Goal: Transaction & Acquisition: Download file/media

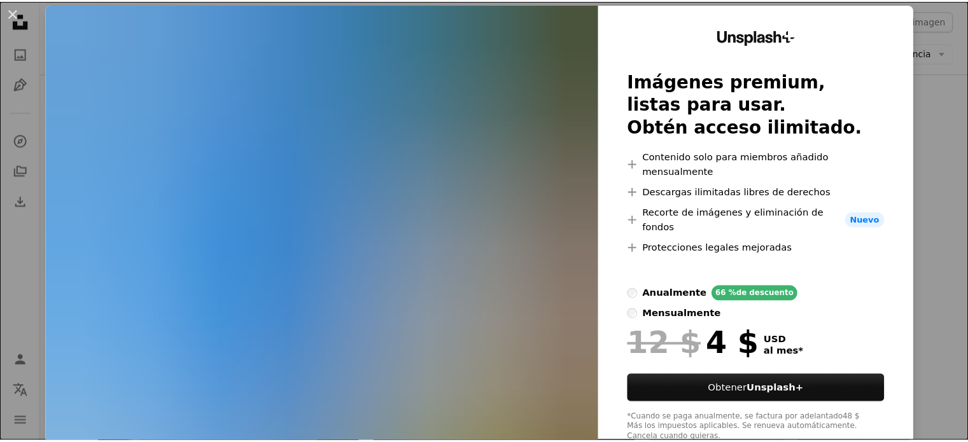
scroll to position [37, 0]
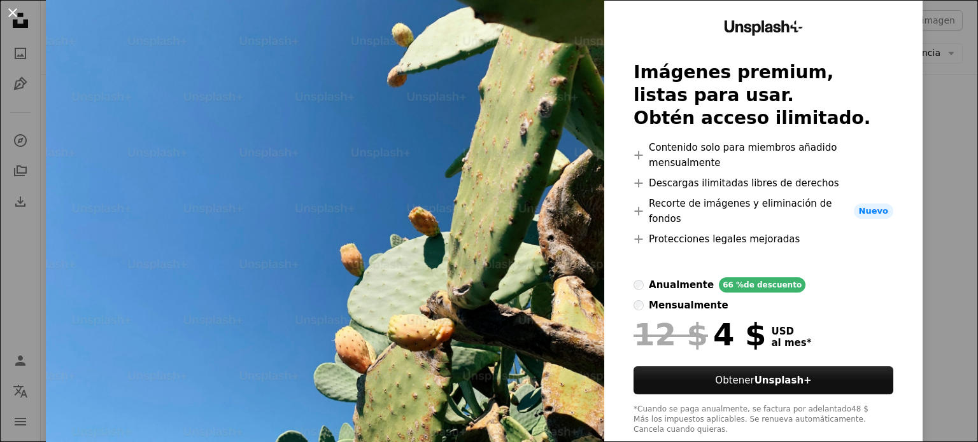
click at [8, 12] on button "An X shape" at bounding box center [12, 12] width 15 height 15
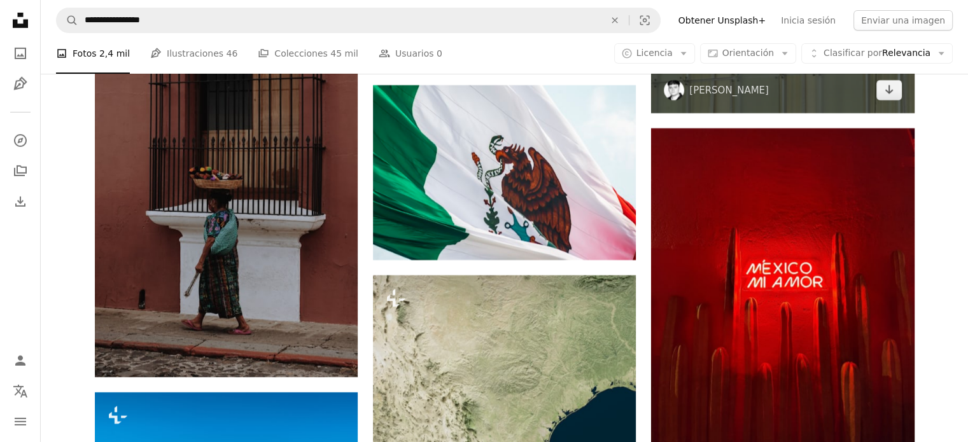
scroll to position [4329, 0]
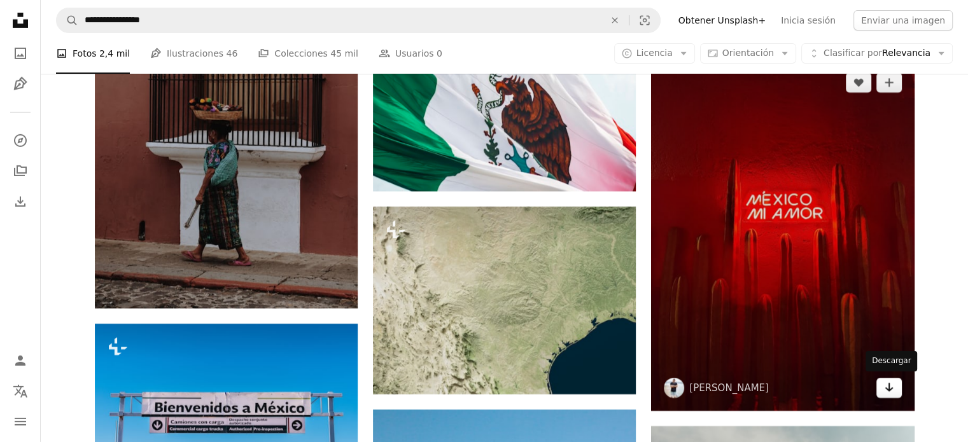
click at [884, 386] on icon "Arrow pointing down" at bounding box center [889, 387] width 10 height 15
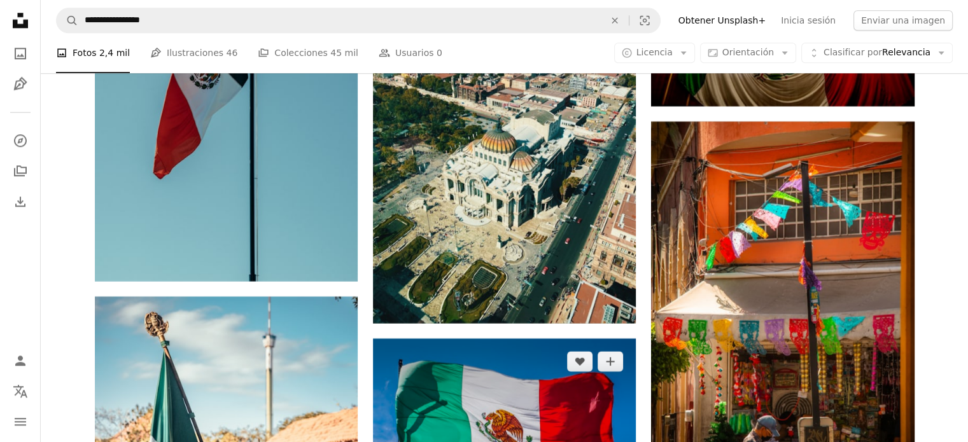
scroll to position [6239, 0]
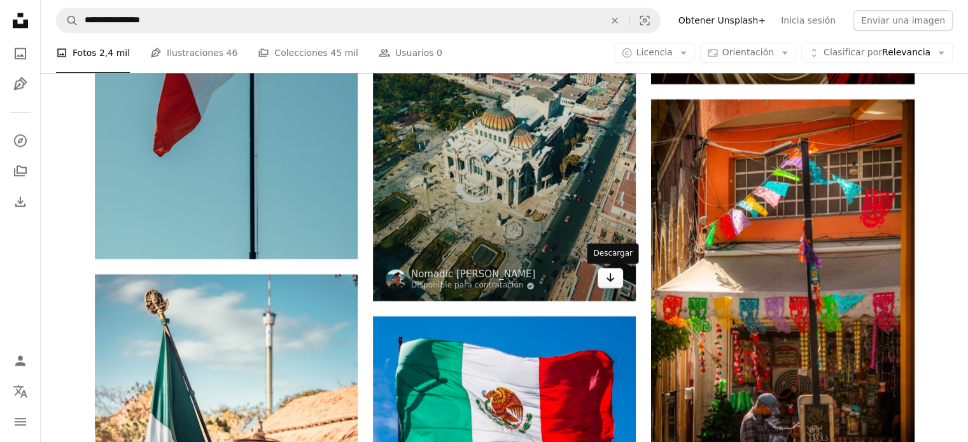
click at [616, 283] on link "Arrow pointing down" at bounding box center [610, 278] width 25 height 20
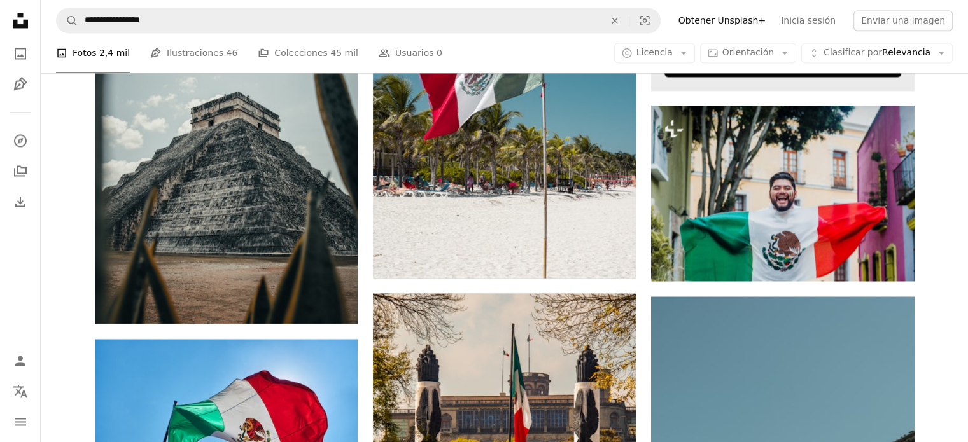
scroll to position [7003, 0]
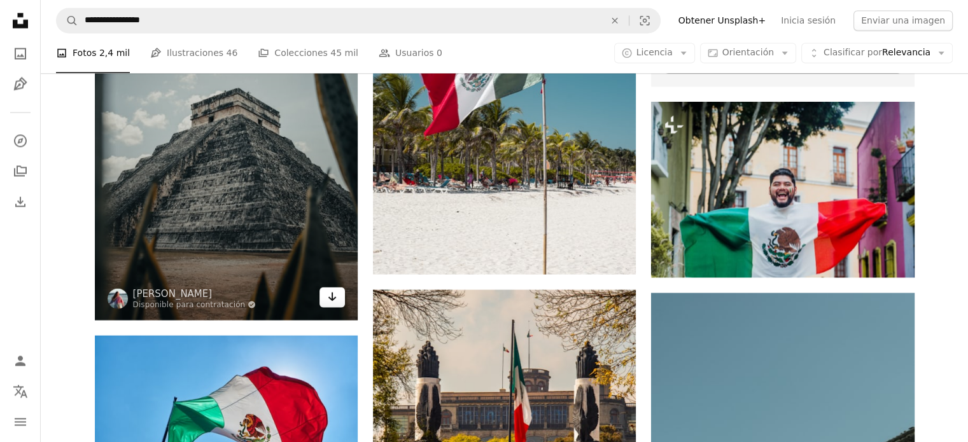
click at [330, 300] on icon "Descargar" at bounding box center [333, 296] width 8 height 9
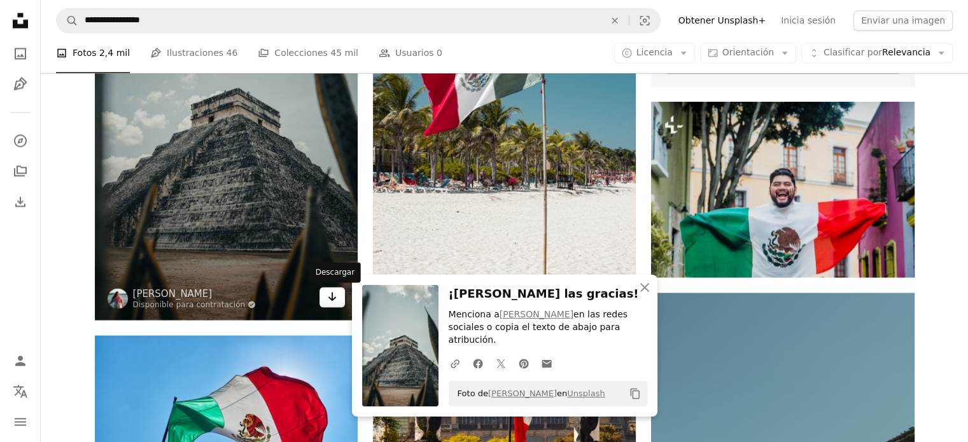
click at [328, 301] on icon "Arrow pointing down" at bounding box center [332, 296] width 10 height 15
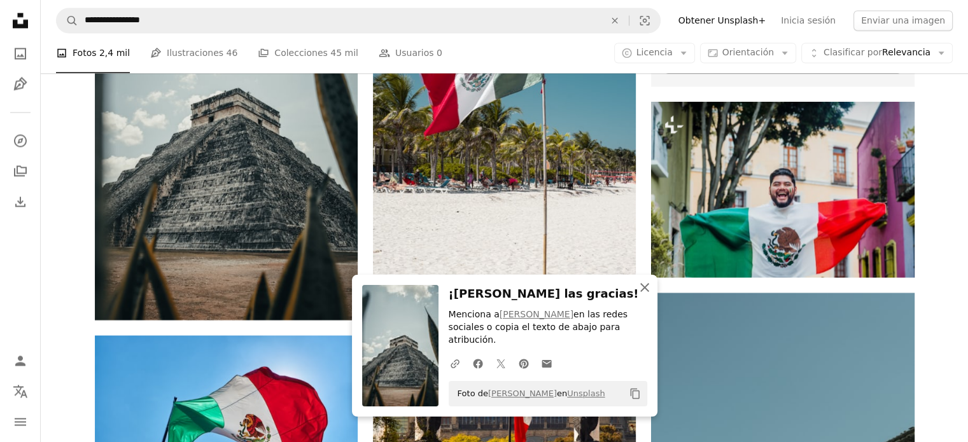
click at [646, 295] on icon "An X shape" at bounding box center [644, 287] width 15 height 15
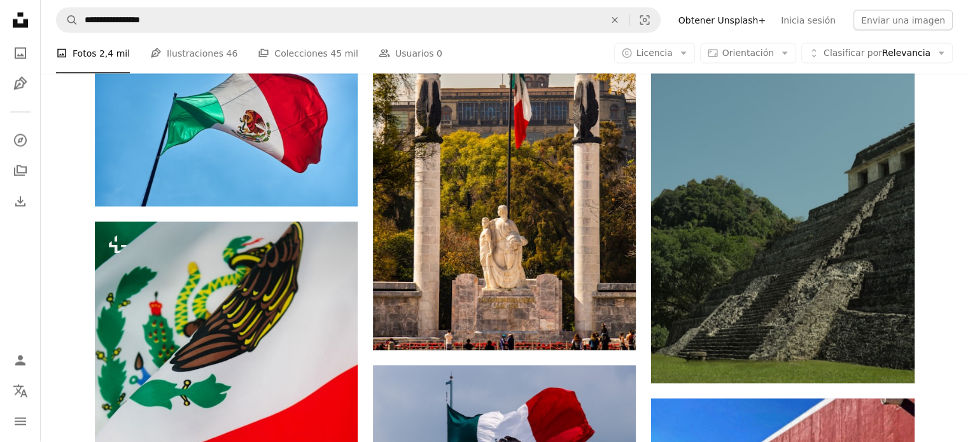
scroll to position [7322, 0]
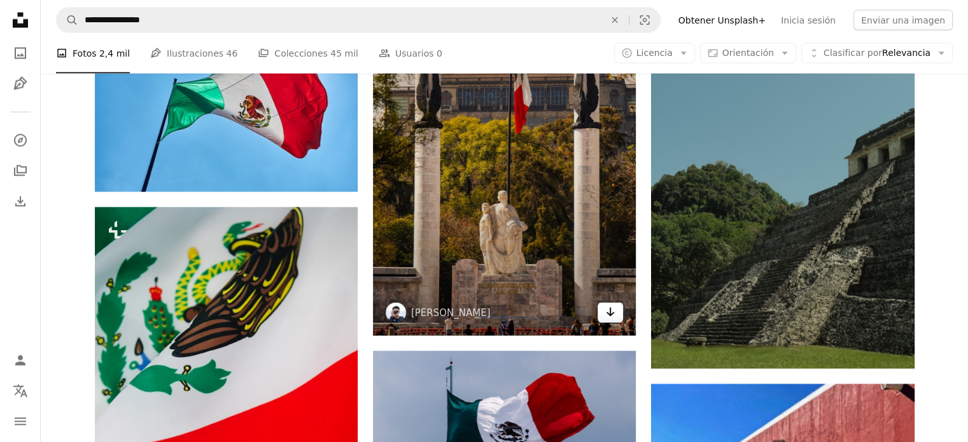
click at [615, 315] on icon "Arrow pointing down" at bounding box center [610, 312] width 10 height 15
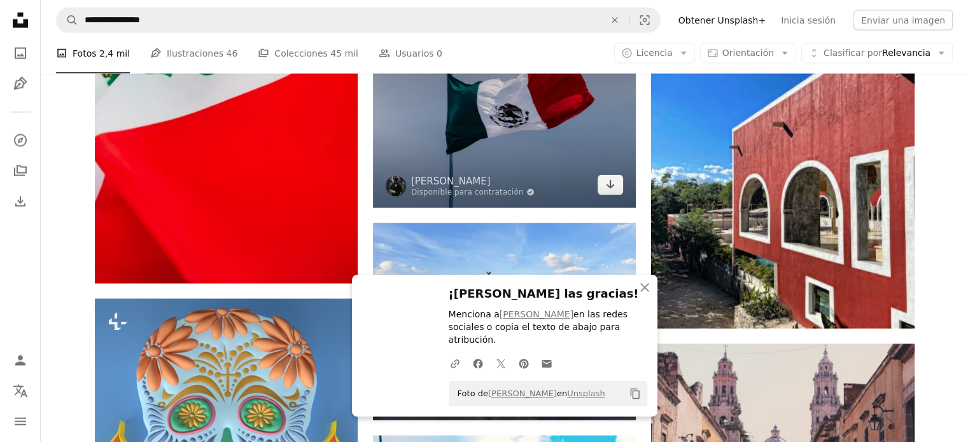
scroll to position [7767, 0]
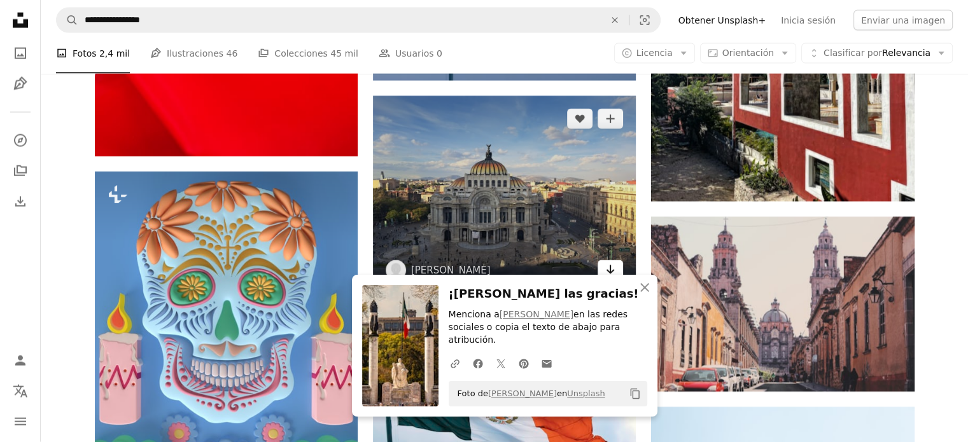
click at [612, 271] on icon "Arrow pointing down" at bounding box center [610, 269] width 10 height 15
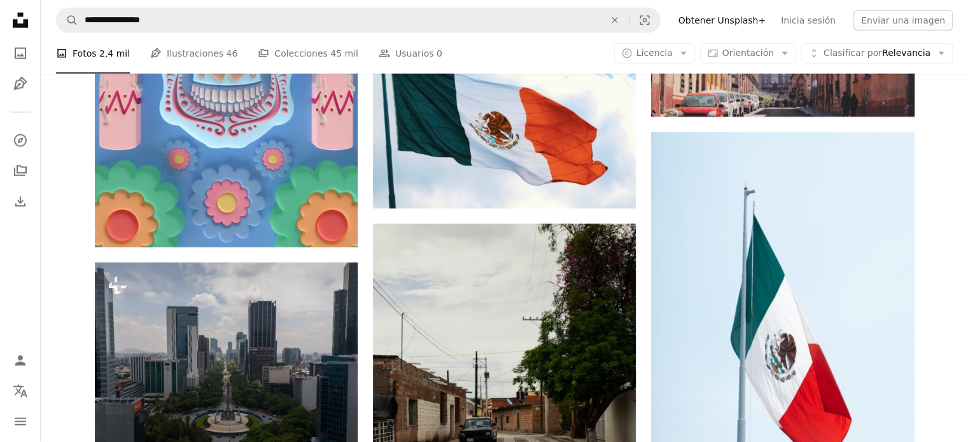
scroll to position [8086, 0]
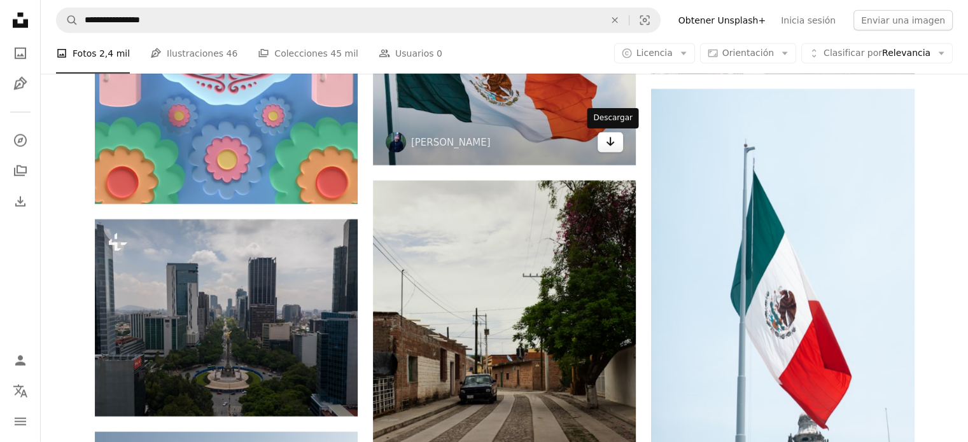
click at [613, 150] on icon "Arrow pointing down" at bounding box center [610, 141] width 10 height 15
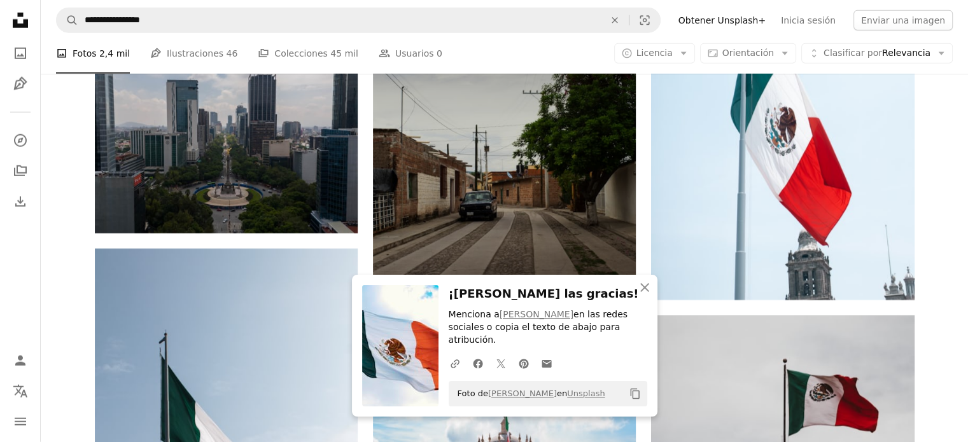
scroll to position [8277, 0]
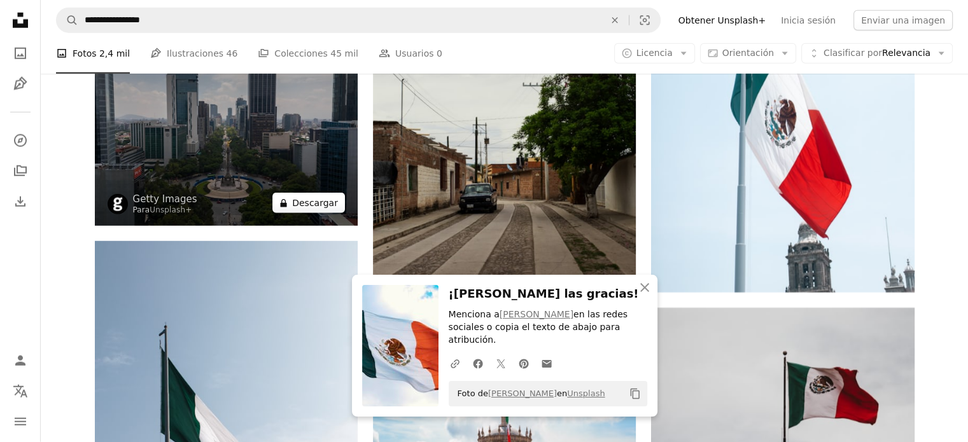
click at [339, 198] on button "A lock Descargar" at bounding box center [308, 203] width 73 height 20
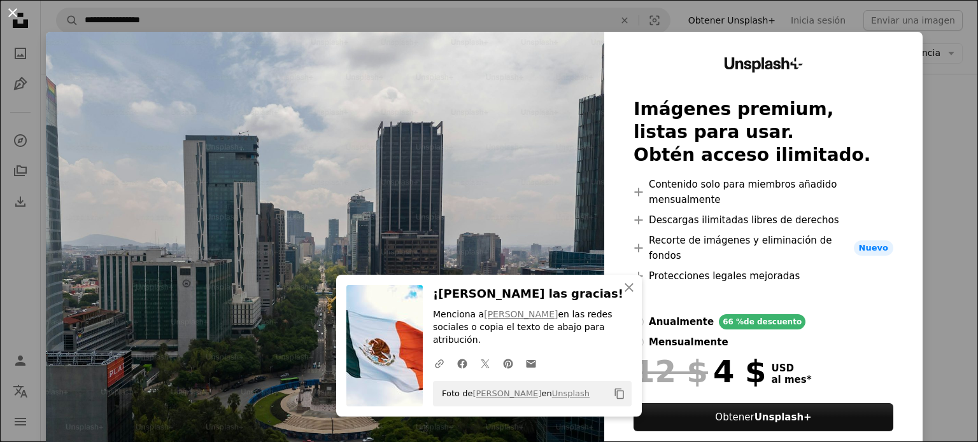
click at [16, 13] on button "An X shape" at bounding box center [12, 12] width 15 height 15
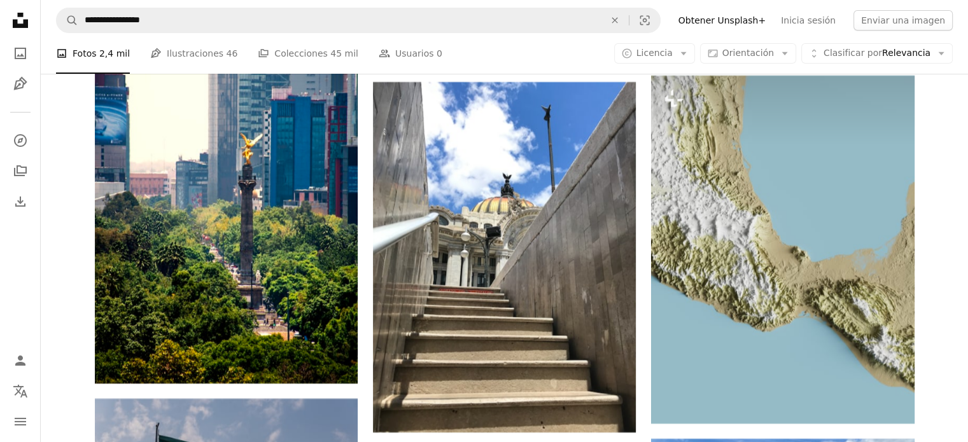
scroll to position [9359, 0]
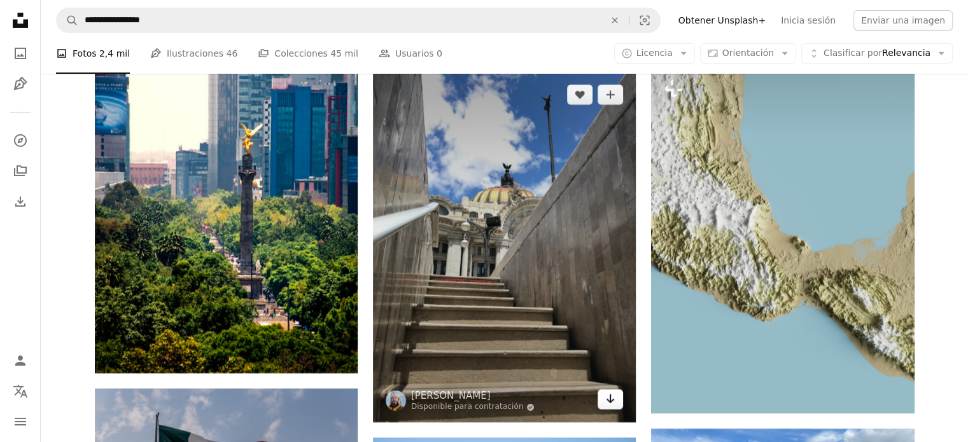
click at [604, 402] on link "Arrow pointing down" at bounding box center [610, 400] width 25 height 20
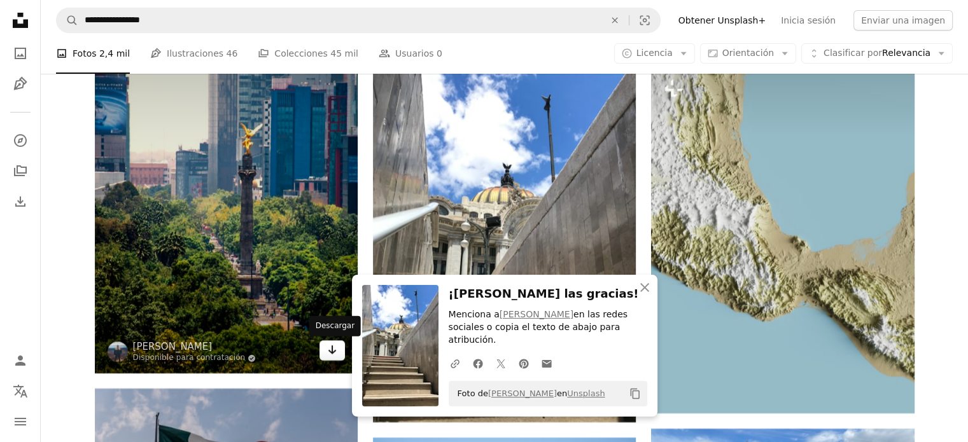
click at [335, 354] on icon "Arrow pointing down" at bounding box center [332, 350] width 10 height 15
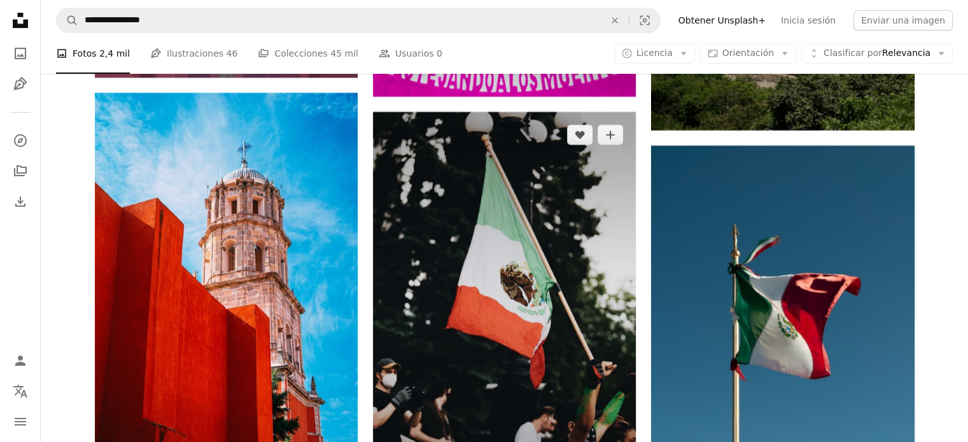
scroll to position [10123, 0]
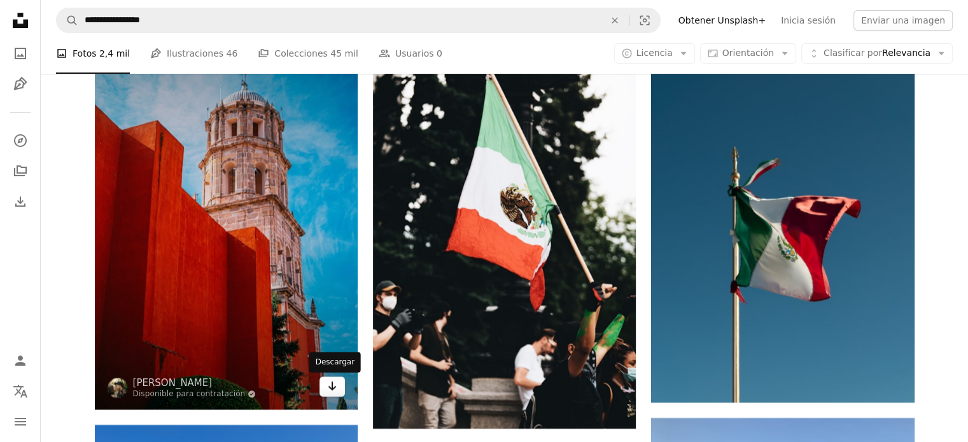
click at [339, 390] on link "Arrow pointing down" at bounding box center [332, 387] width 25 height 20
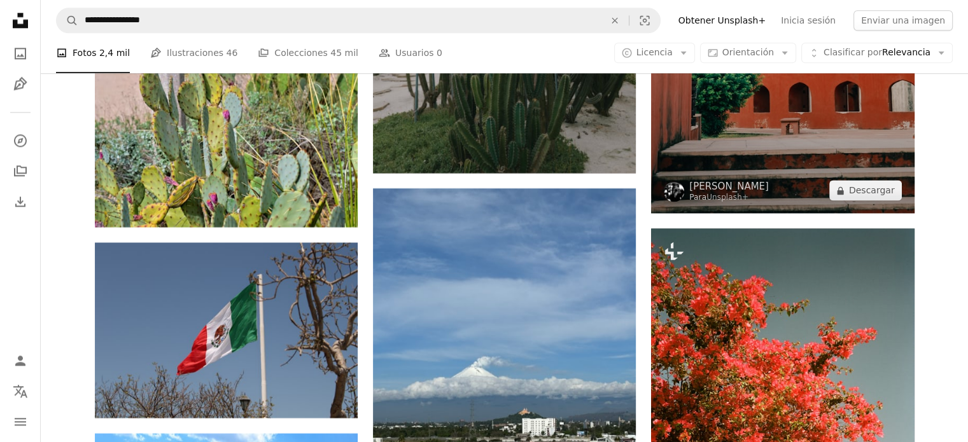
scroll to position [11460, 0]
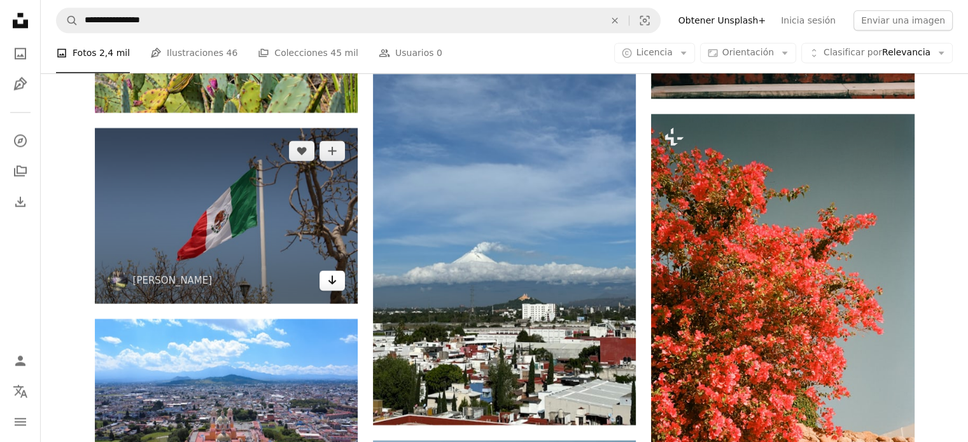
click at [334, 288] on icon "Arrow pointing down" at bounding box center [332, 279] width 10 height 15
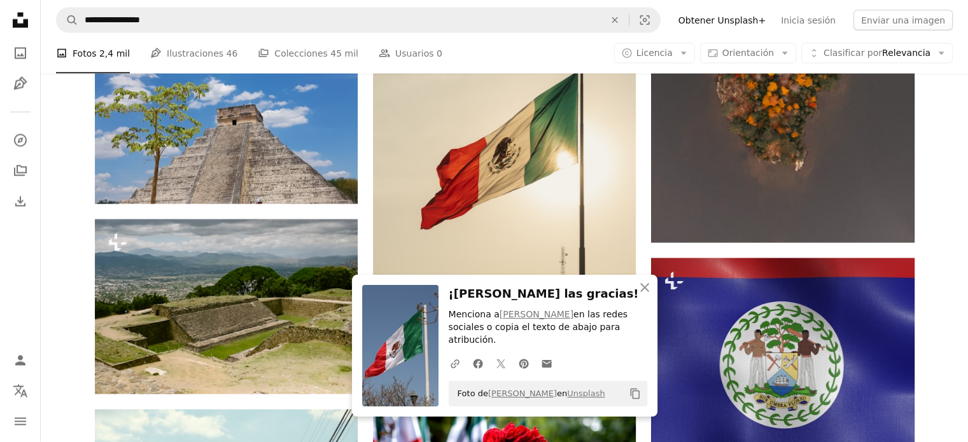
scroll to position [12160, 0]
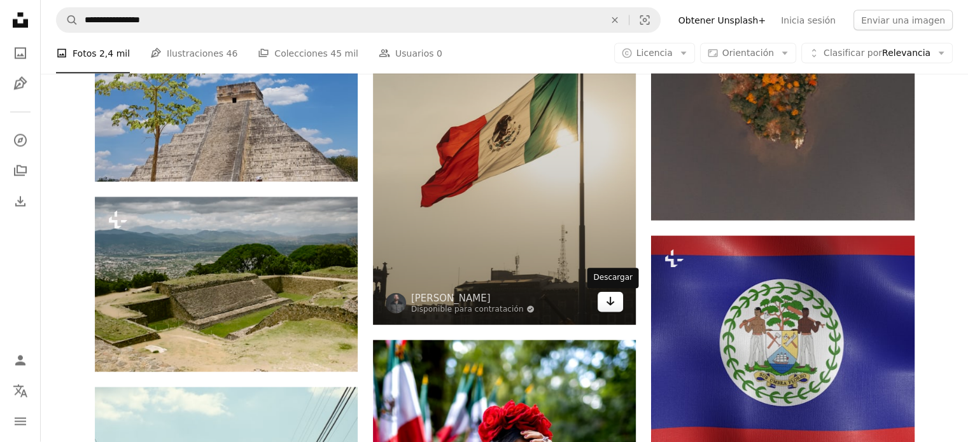
click at [610, 305] on icon "Descargar" at bounding box center [611, 301] width 8 height 9
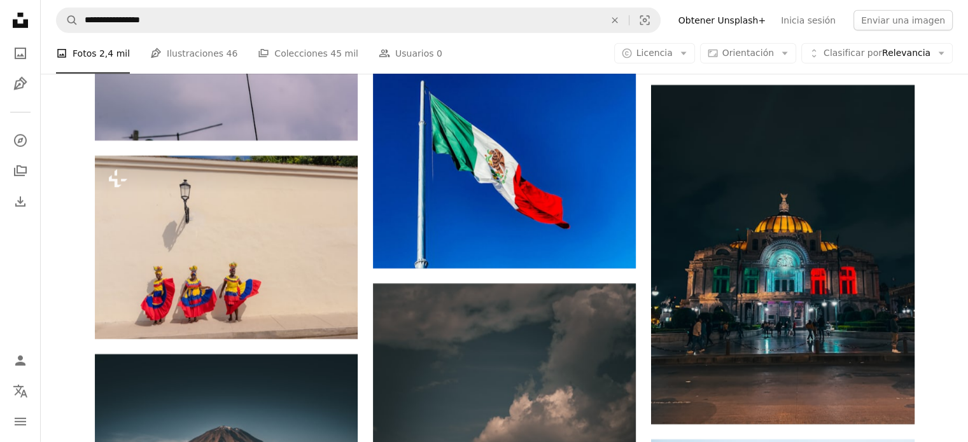
scroll to position [13815, 0]
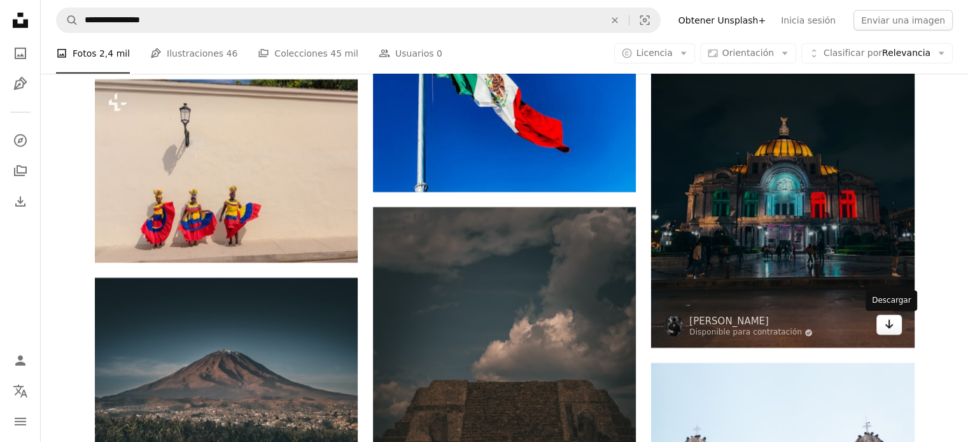
click at [891, 329] on icon "Arrow pointing down" at bounding box center [889, 324] width 10 height 15
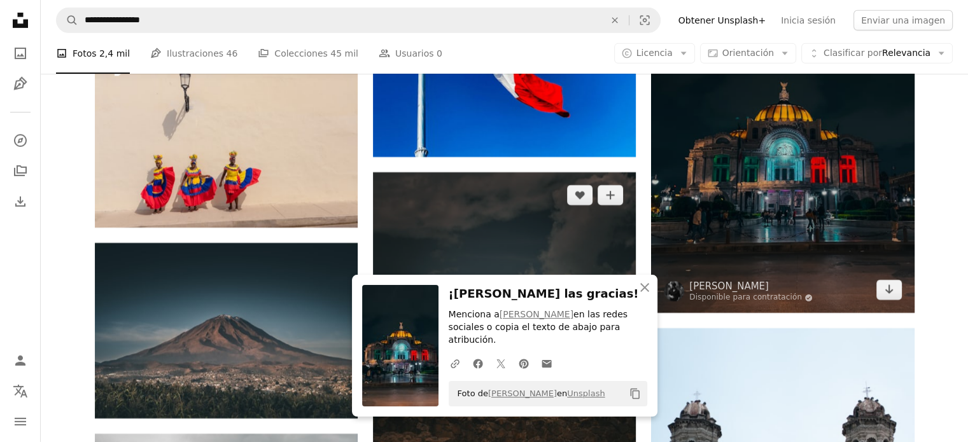
scroll to position [13879, 0]
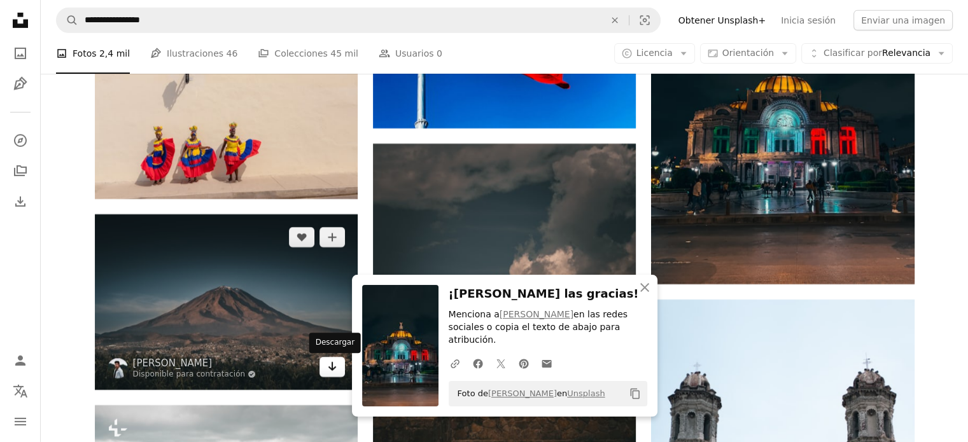
click at [326, 371] on link "Arrow pointing down" at bounding box center [332, 367] width 25 height 20
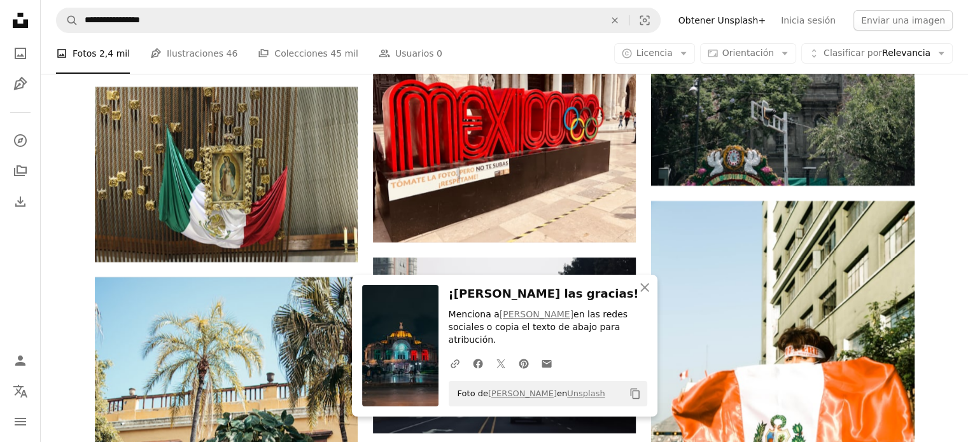
scroll to position [14388, 0]
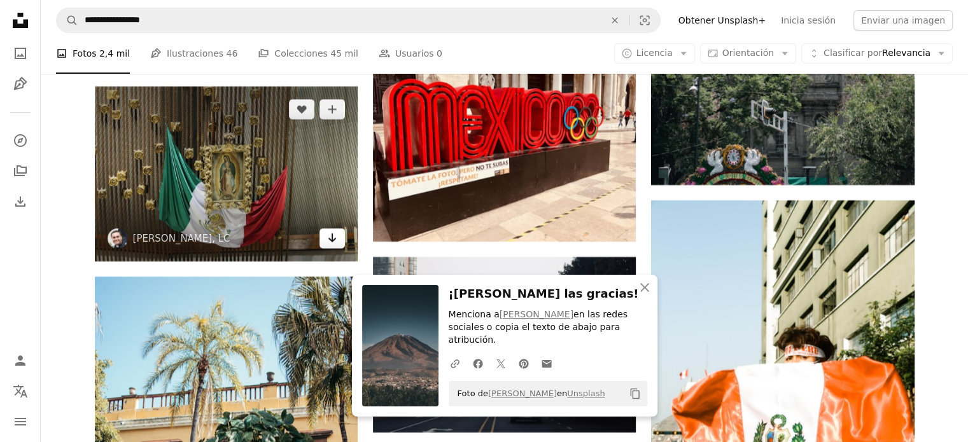
click at [337, 240] on icon "Arrow pointing down" at bounding box center [332, 237] width 10 height 15
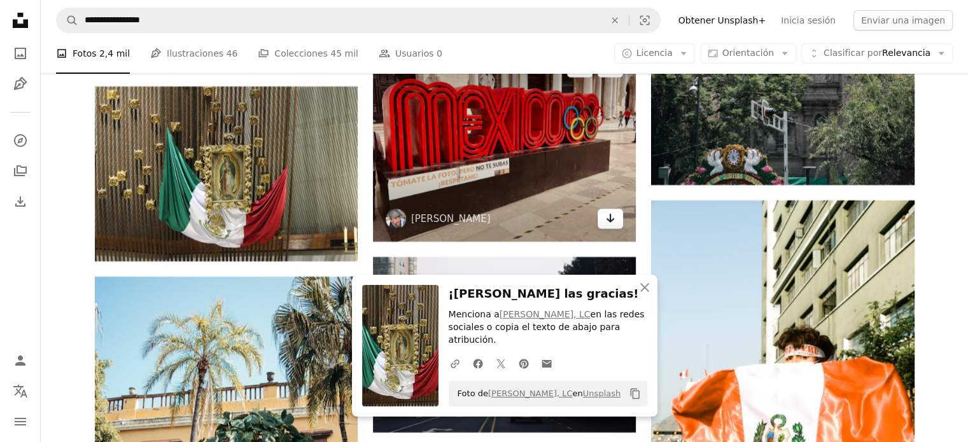
click at [609, 221] on icon "Arrow pointing down" at bounding box center [610, 218] width 10 height 15
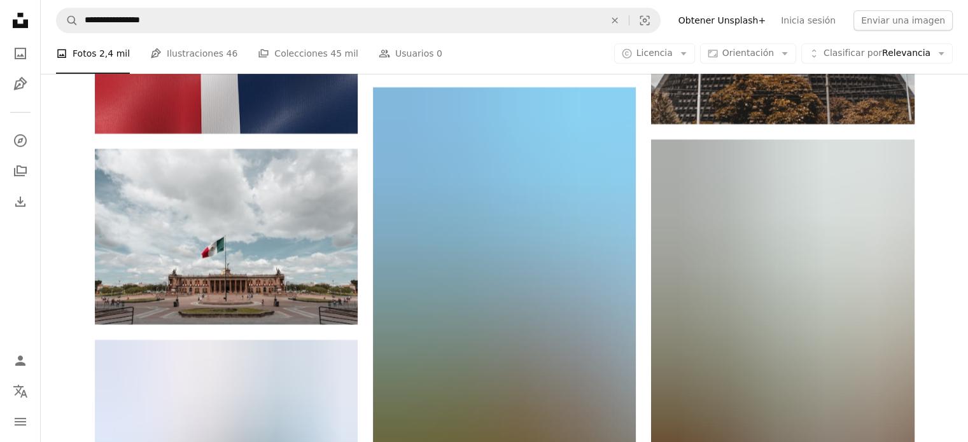
scroll to position [15280, 0]
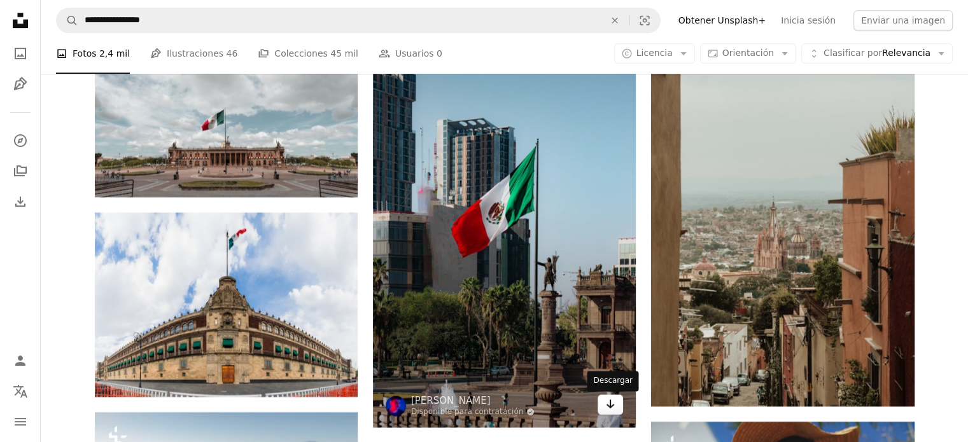
click at [609, 405] on icon "Arrow pointing down" at bounding box center [610, 404] width 10 height 15
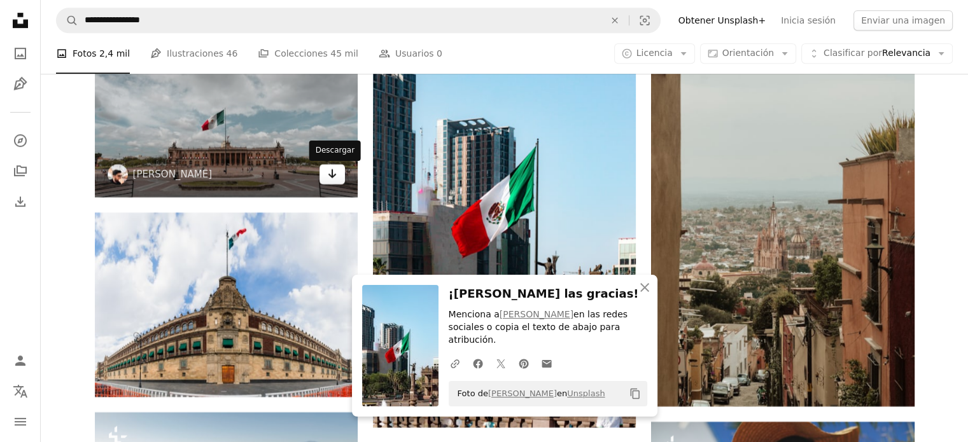
click at [329, 178] on icon "Arrow pointing down" at bounding box center [332, 173] width 10 height 15
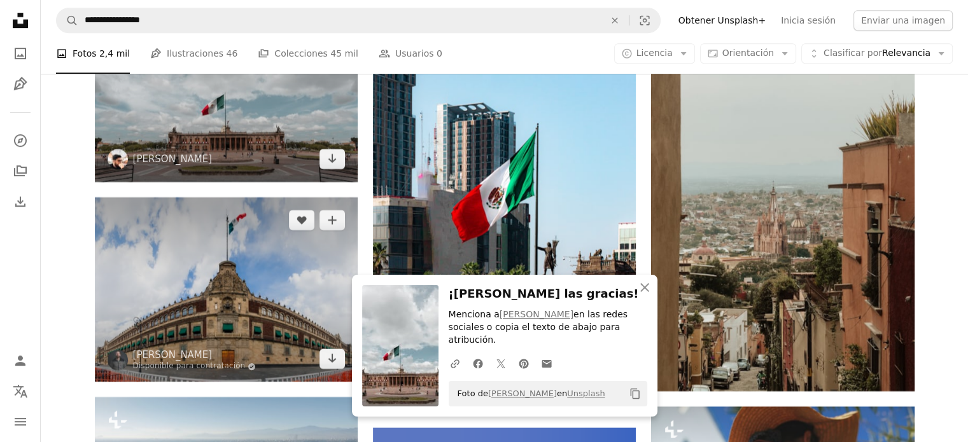
scroll to position [15343, 0]
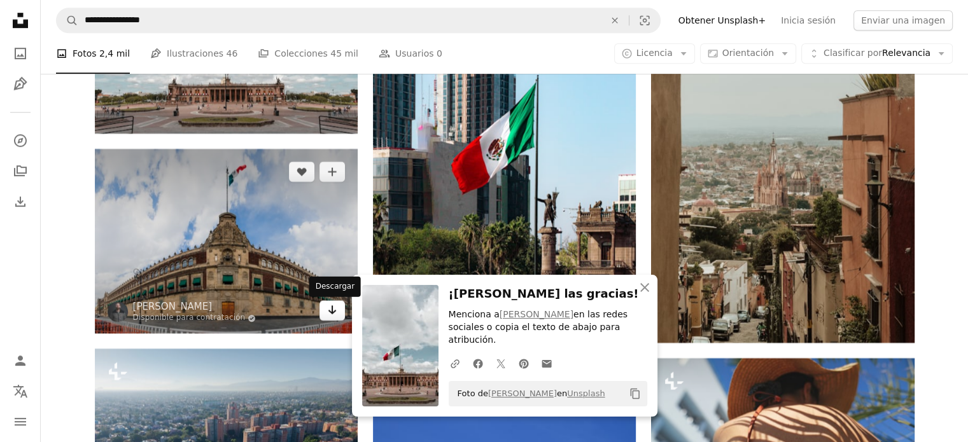
click at [329, 310] on icon "Arrow pointing down" at bounding box center [332, 309] width 10 height 15
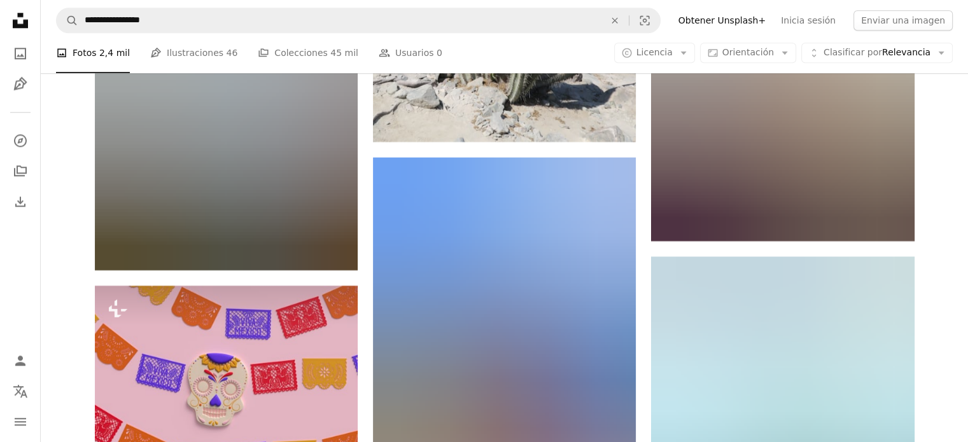
scroll to position [16107, 0]
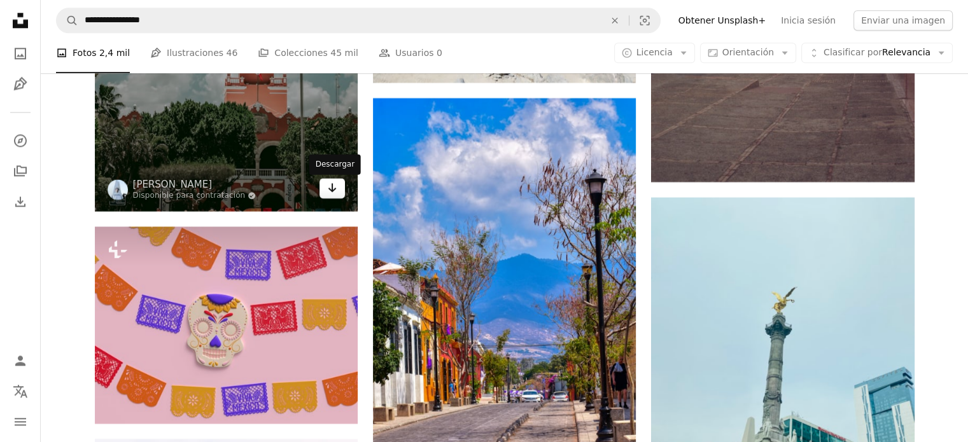
click at [336, 199] on link "Arrow pointing down" at bounding box center [332, 188] width 25 height 20
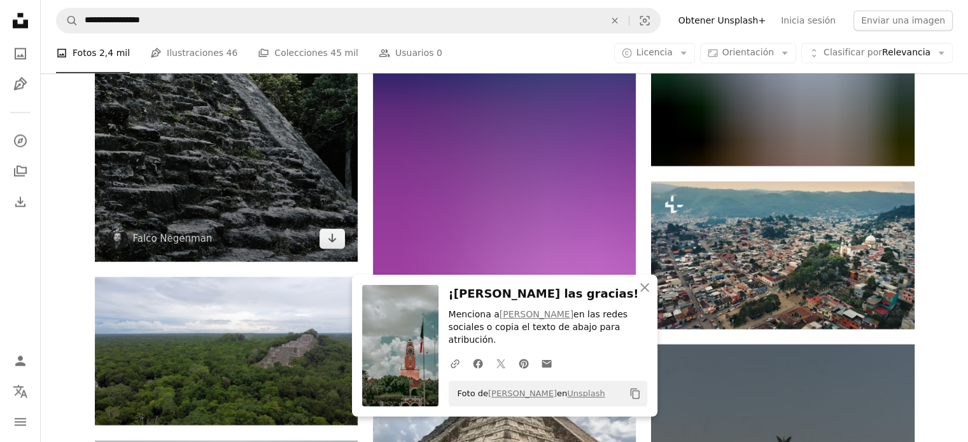
scroll to position [16744, 0]
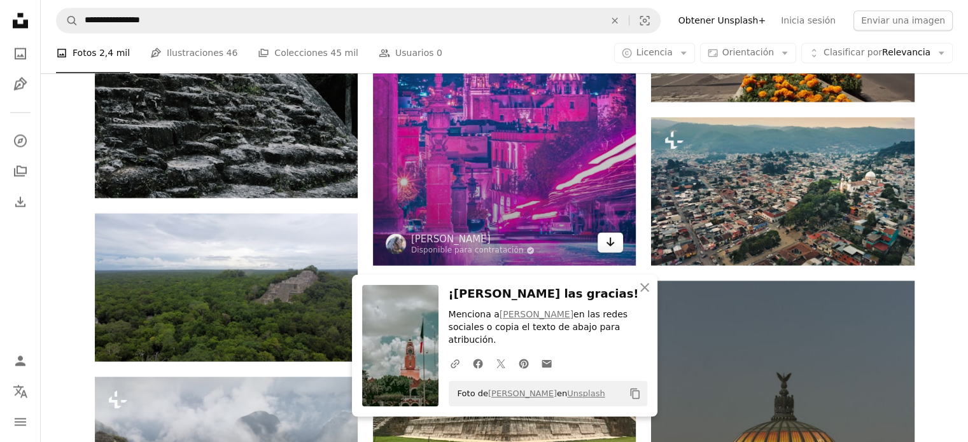
click at [600, 248] on link "Arrow pointing down" at bounding box center [610, 242] width 25 height 20
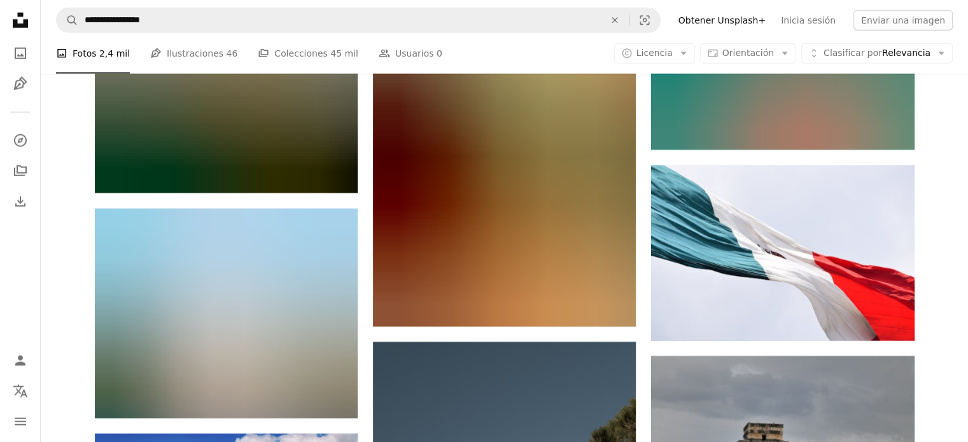
scroll to position [22792, 0]
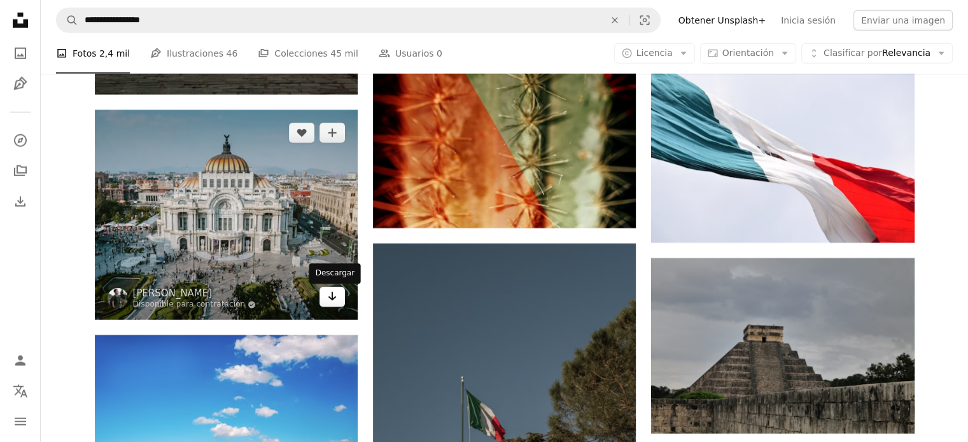
click at [343, 298] on link "Arrow pointing down" at bounding box center [332, 297] width 25 height 20
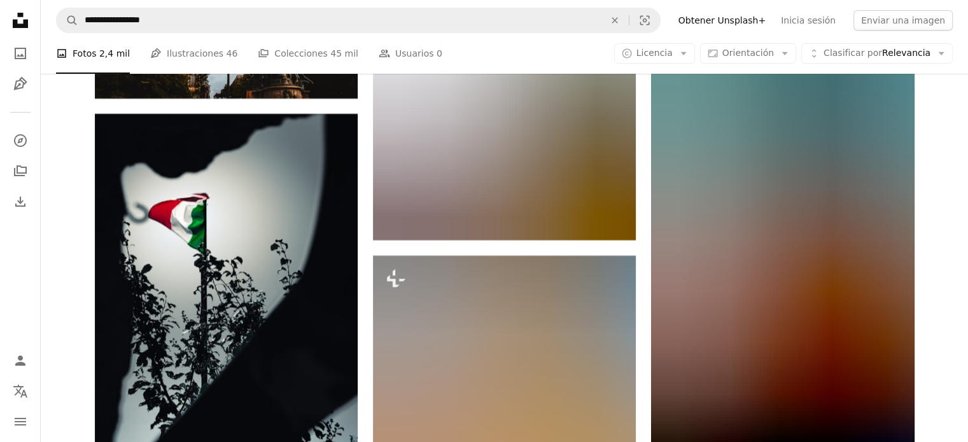
scroll to position [24511, 0]
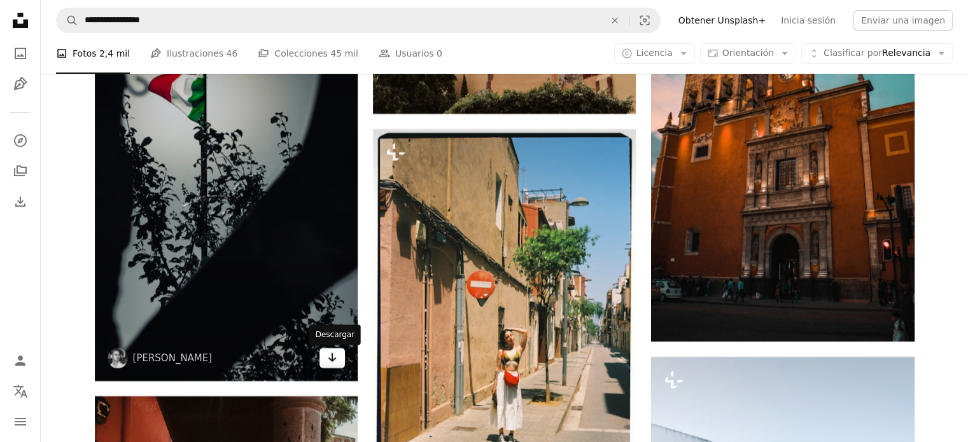
click at [326, 366] on link "Arrow pointing down" at bounding box center [332, 358] width 25 height 20
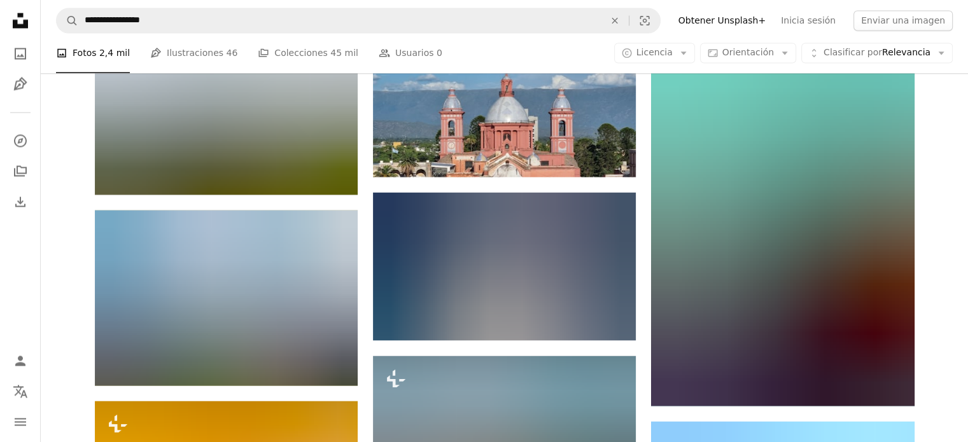
scroll to position [26676, 0]
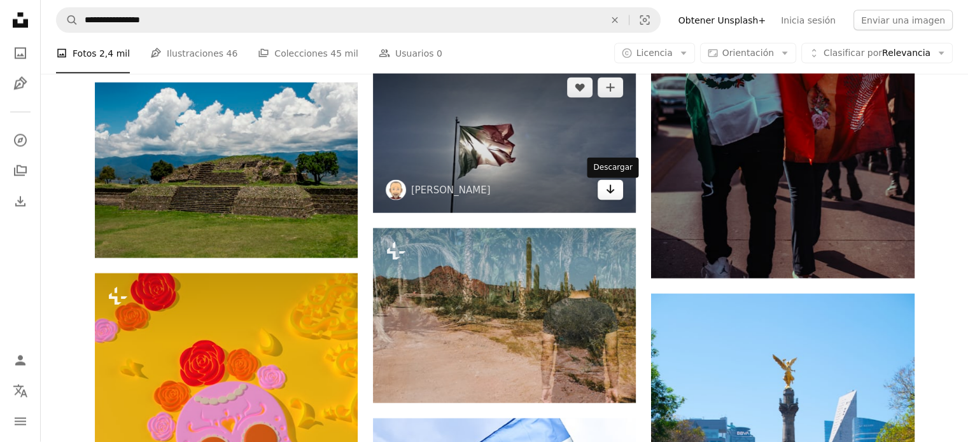
click at [615, 201] on link "Arrow pointing down" at bounding box center [610, 190] width 25 height 20
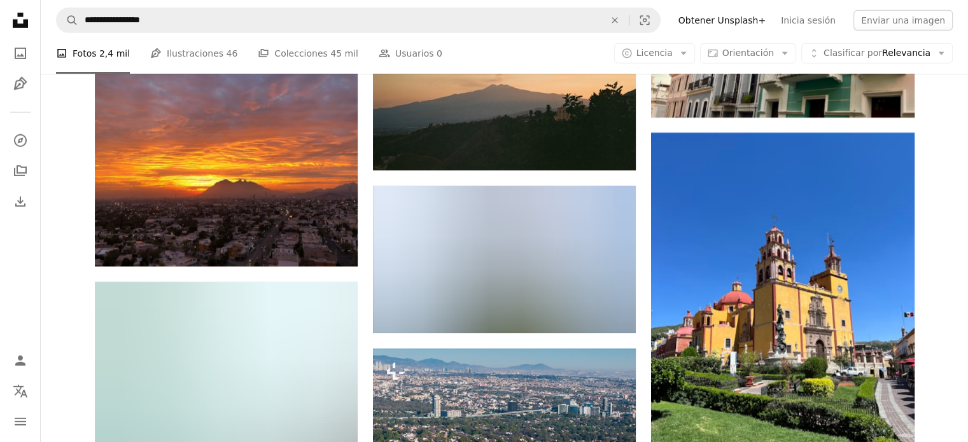
scroll to position [28331, 0]
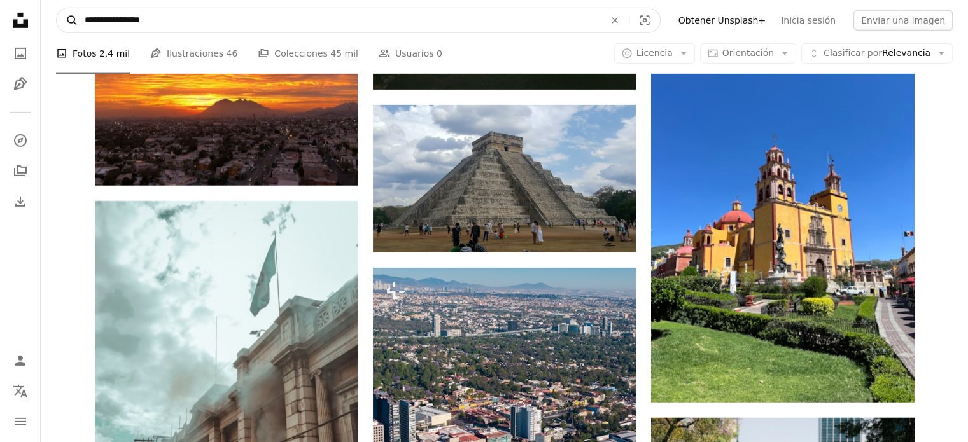
drag, startPoint x: 126, startPoint y: 23, endPoint x: 76, endPoint y: 28, distance: 50.6
click at [76, 28] on form "**********" at bounding box center [358, 20] width 605 height 25
type input "**********"
click button "A magnifying glass" at bounding box center [68, 20] width 22 height 24
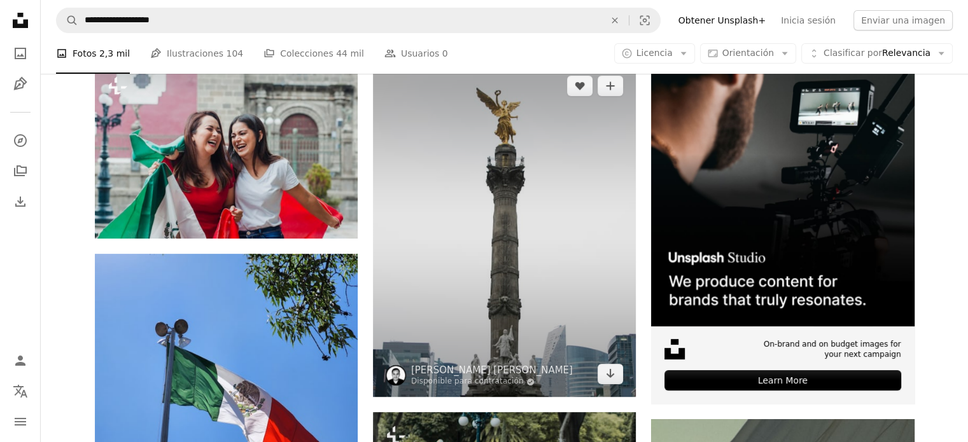
scroll to position [318, 0]
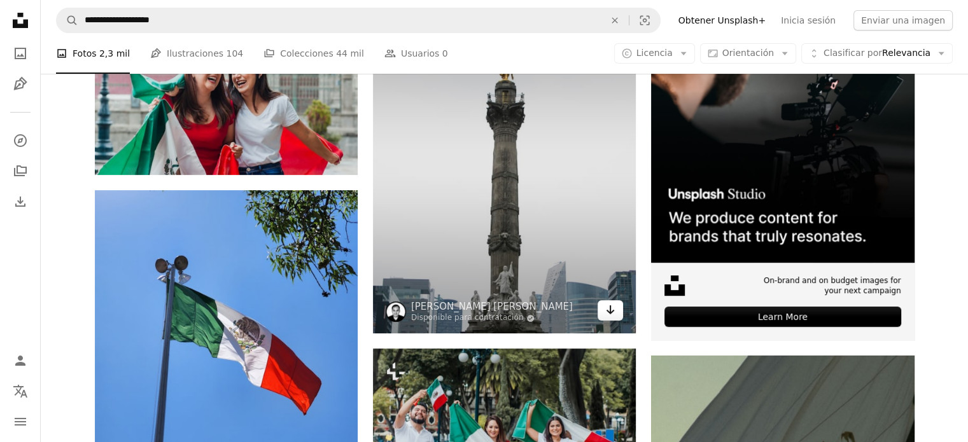
click at [614, 319] on link "Arrow pointing down" at bounding box center [610, 311] width 25 height 20
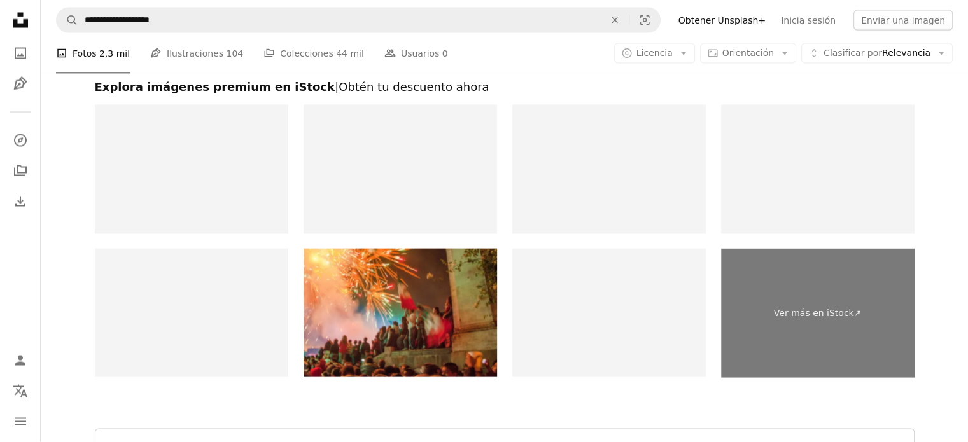
scroll to position [2610, 0]
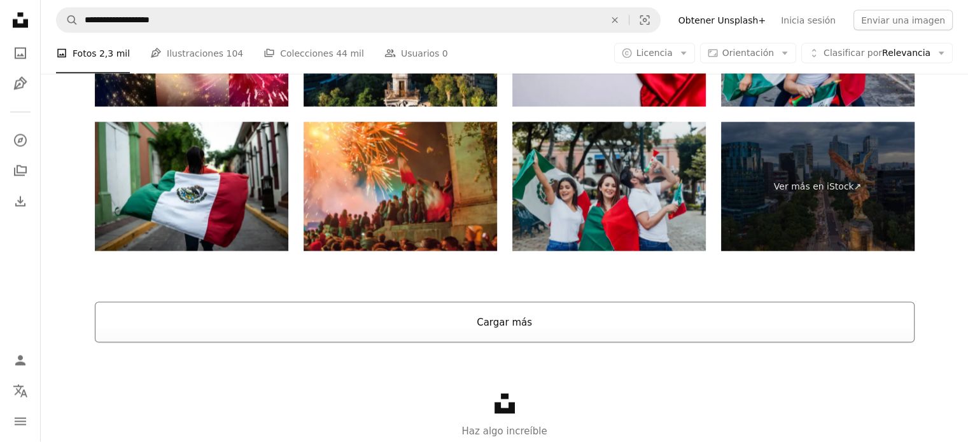
click at [537, 313] on button "Cargar más" at bounding box center [505, 322] width 820 height 41
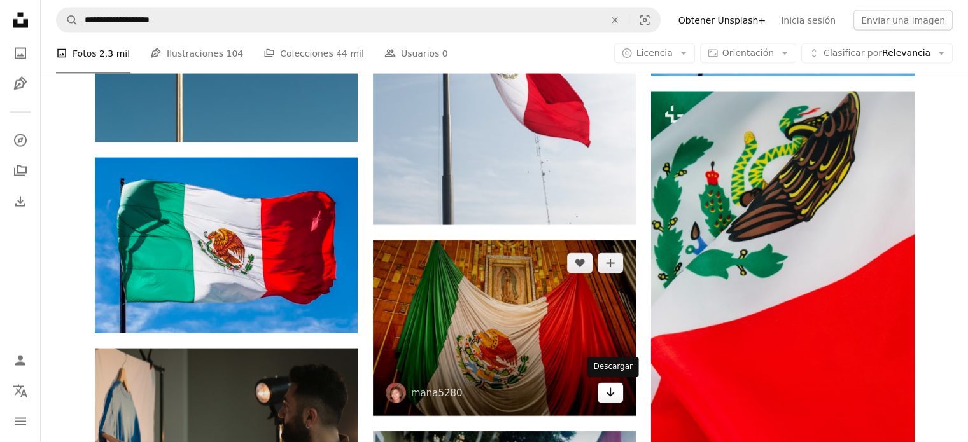
click at [609, 387] on icon "Arrow pointing down" at bounding box center [610, 392] width 10 height 15
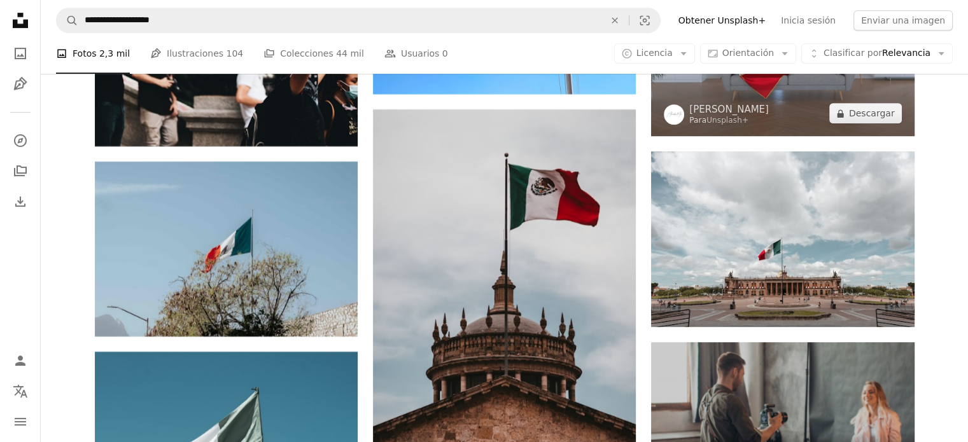
scroll to position [5475, 0]
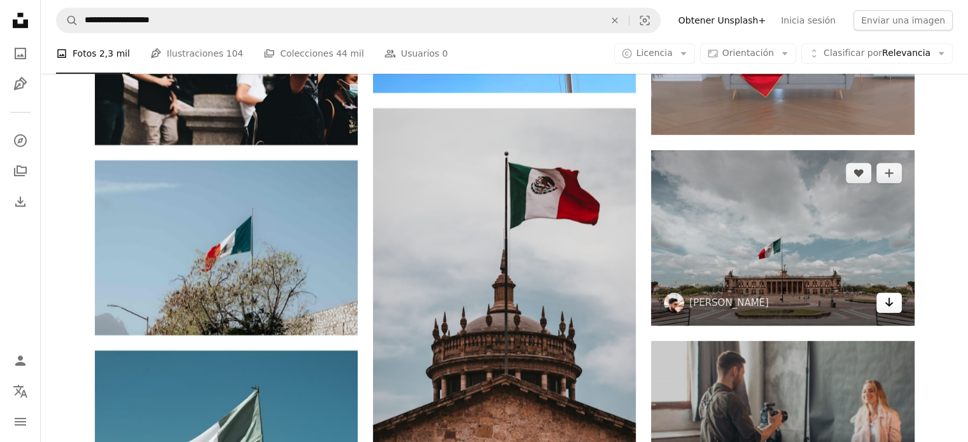
click at [892, 310] on icon "Arrow pointing down" at bounding box center [889, 302] width 10 height 15
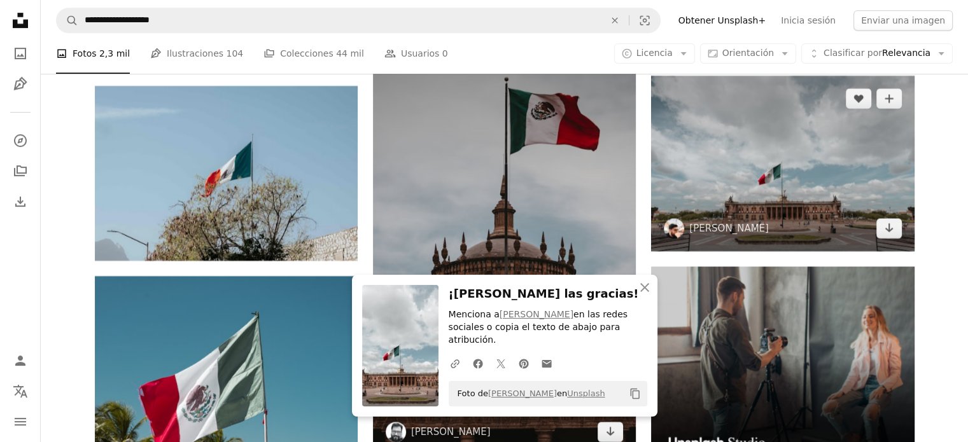
scroll to position [5666, 0]
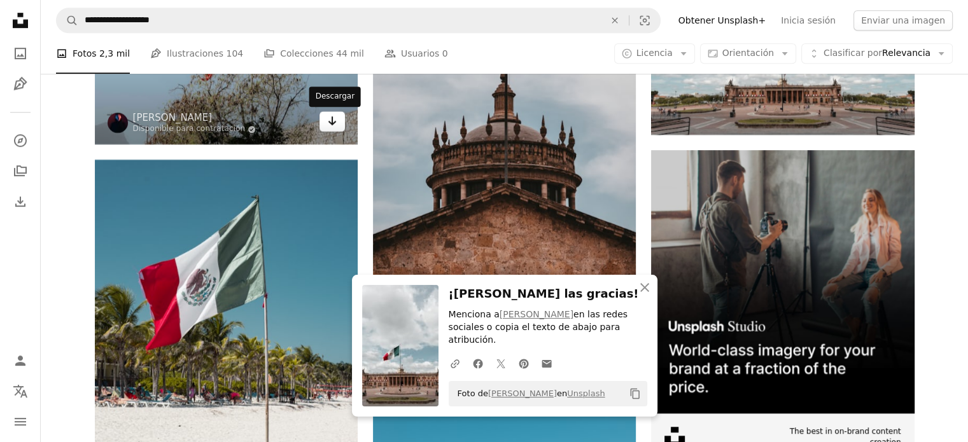
click at [325, 125] on link "Arrow pointing down" at bounding box center [332, 121] width 25 height 20
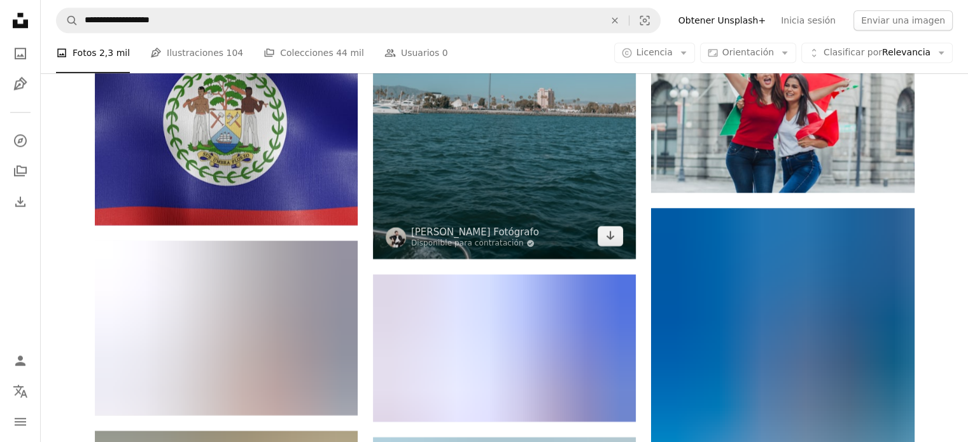
scroll to position [6048, 0]
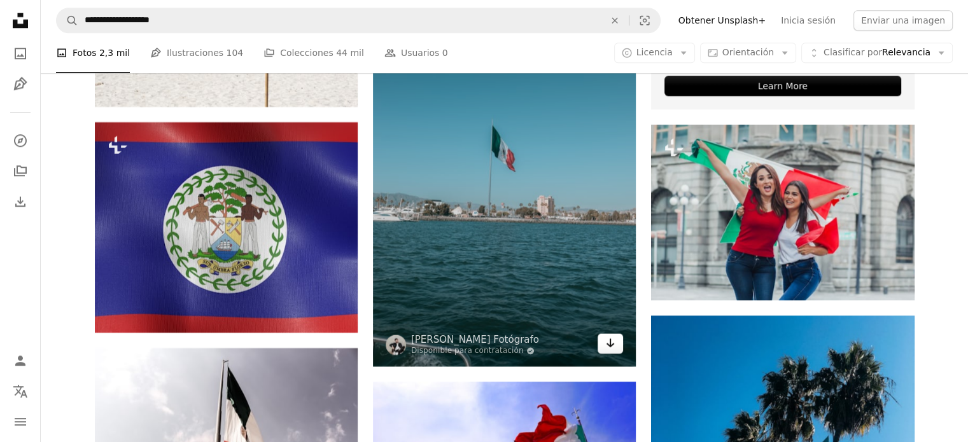
click at [618, 343] on link "Arrow pointing down" at bounding box center [610, 344] width 25 height 20
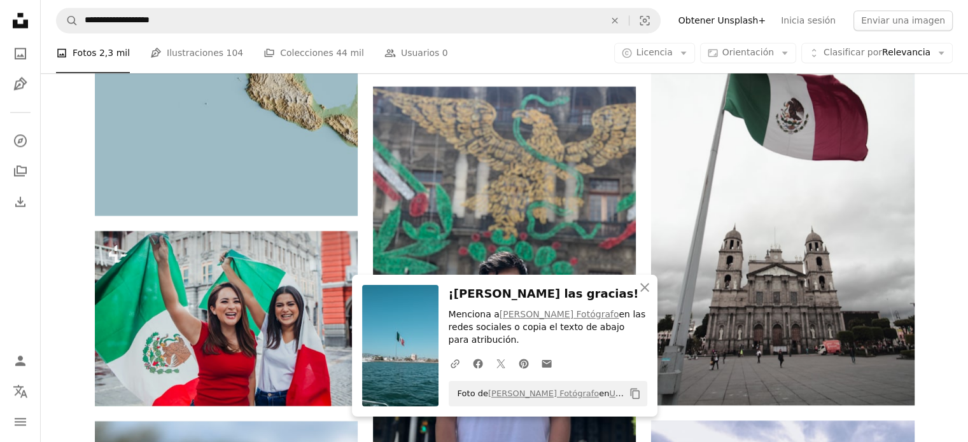
scroll to position [6749, 0]
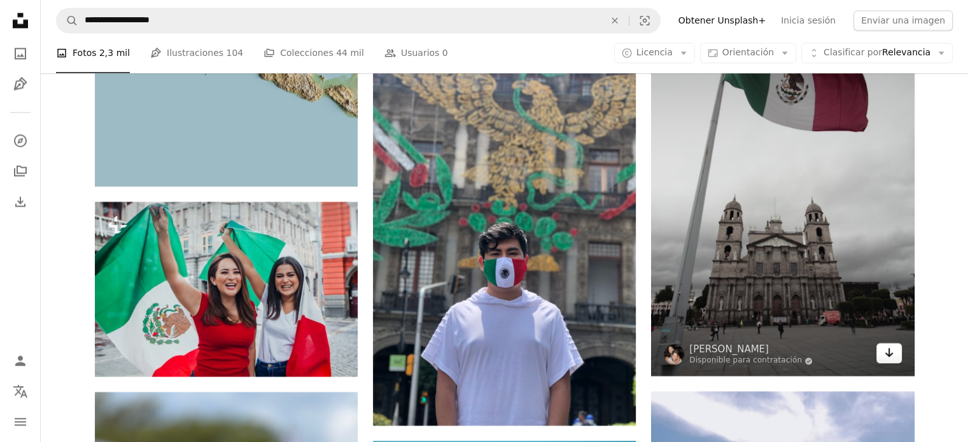
click at [893, 355] on icon "Arrow pointing down" at bounding box center [889, 352] width 10 height 15
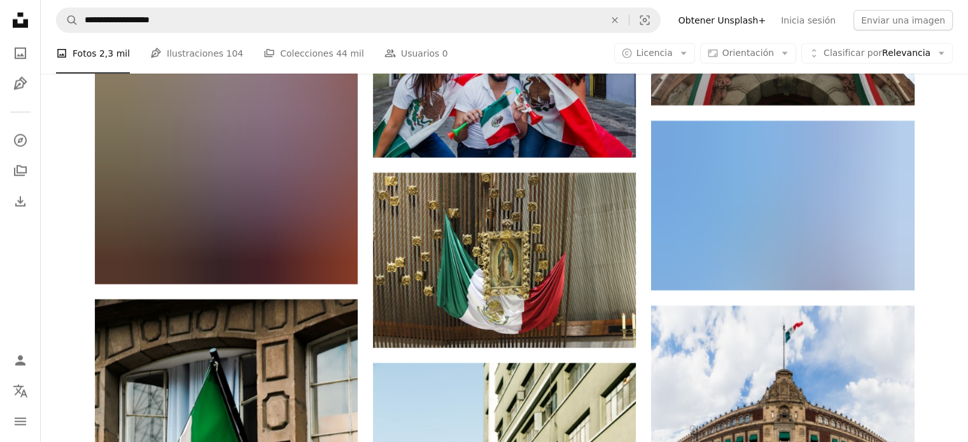
scroll to position [8022, 0]
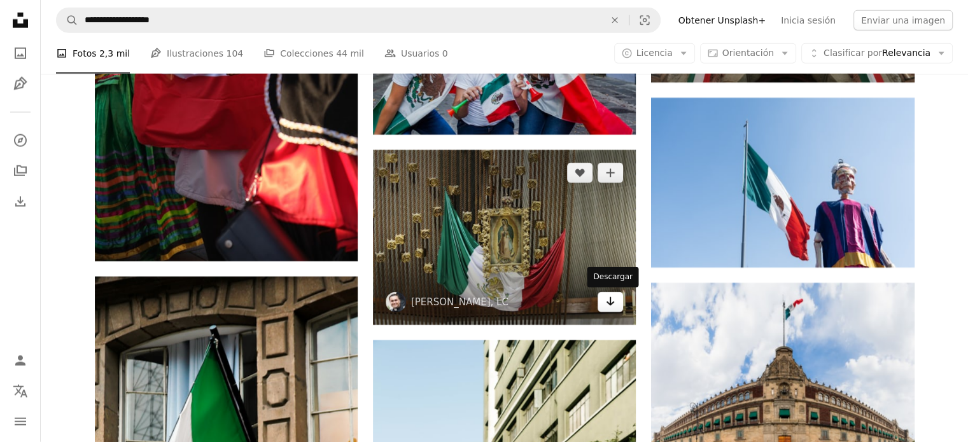
click at [616, 301] on link "Arrow pointing down" at bounding box center [610, 302] width 25 height 20
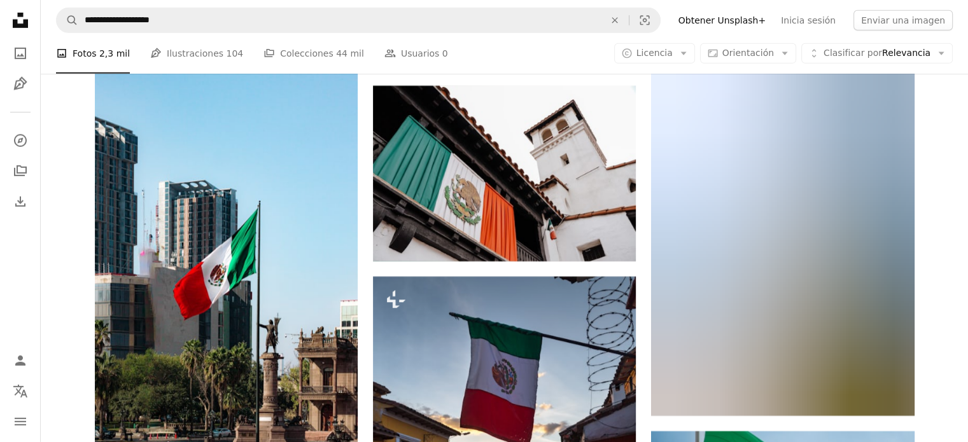
scroll to position [9041, 0]
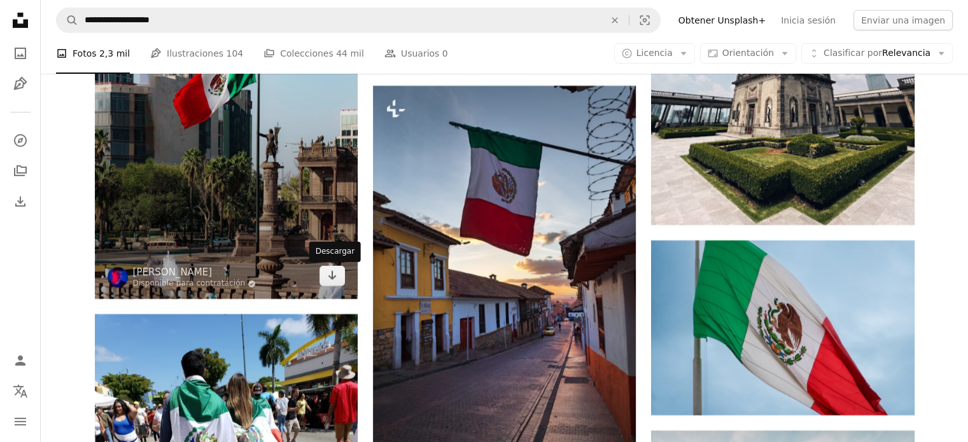
drag, startPoint x: 340, startPoint y: 285, endPoint x: 358, endPoint y: 279, distance: 19.3
click at [340, 285] on link "Arrow pointing down" at bounding box center [332, 276] width 25 height 20
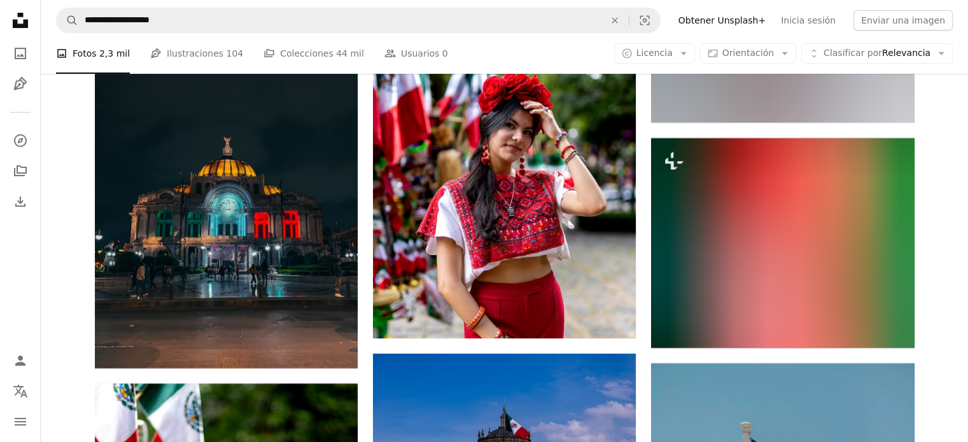
scroll to position [10123, 0]
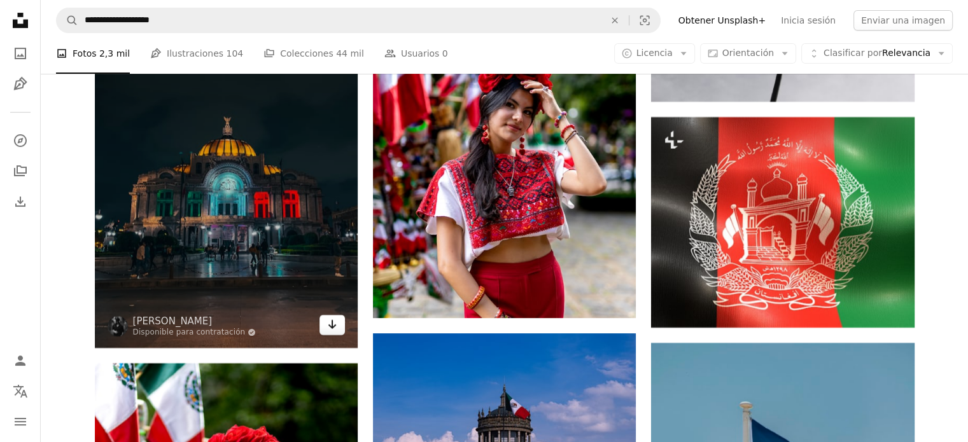
click at [339, 329] on link "Arrow pointing down" at bounding box center [332, 325] width 25 height 20
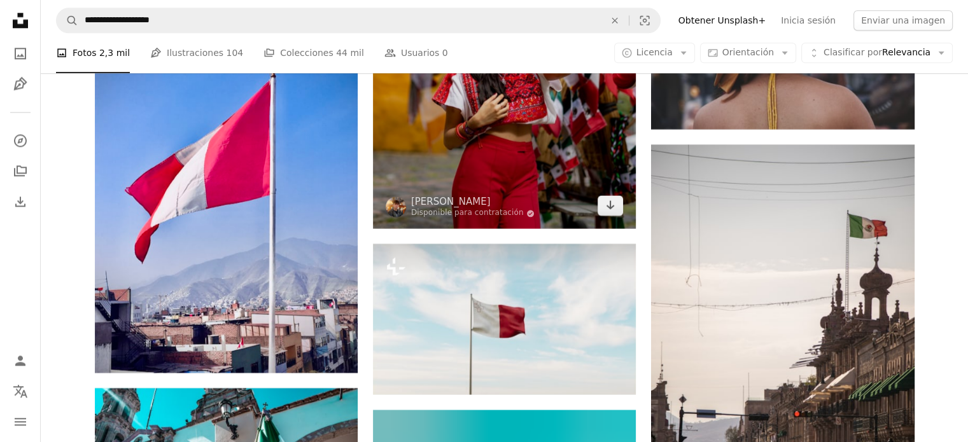
scroll to position [11142, 0]
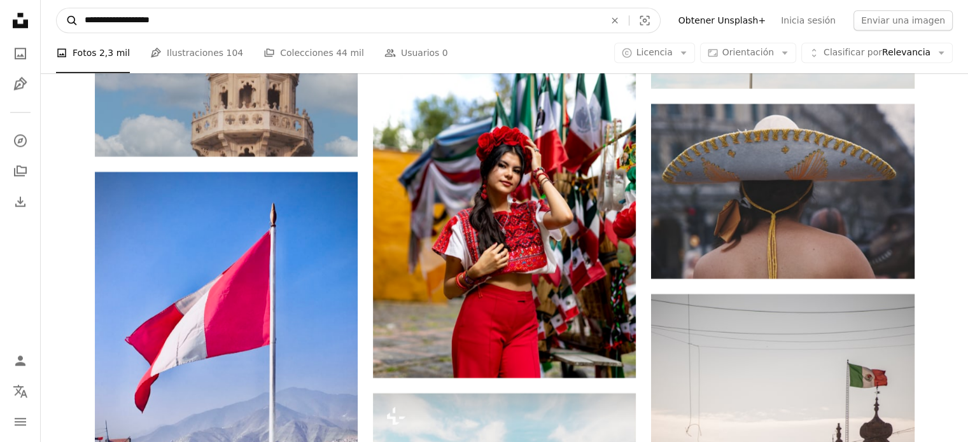
drag, startPoint x: 222, startPoint y: 24, endPoint x: 63, endPoint y: 30, distance: 159.3
click at [63, 30] on form "**********" at bounding box center [358, 20] width 605 height 25
type input "**********"
click button "A magnifying glass" at bounding box center [68, 20] width 22 height 24
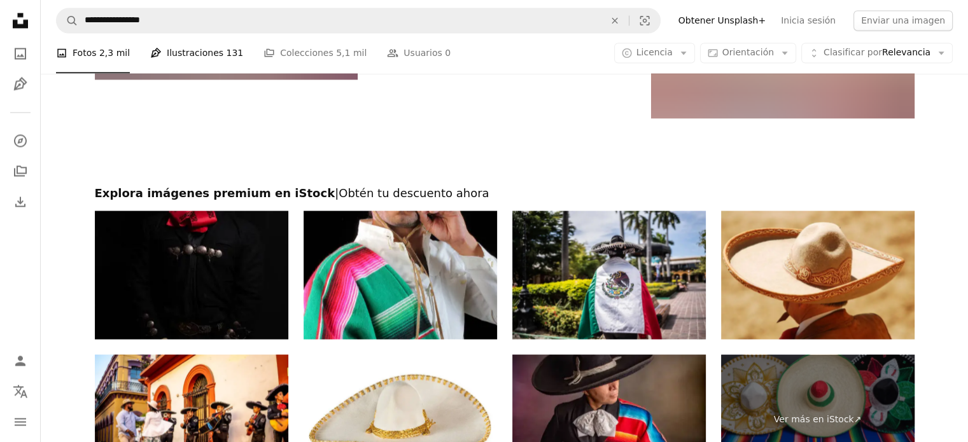
scroll to position [2356, 0]
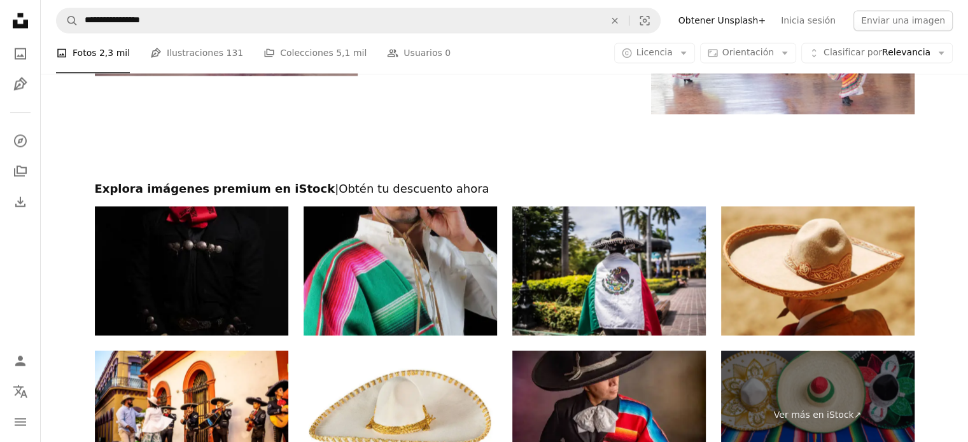
click at [433, 258] on img at bounding box center [401, 270] width 194 height 129
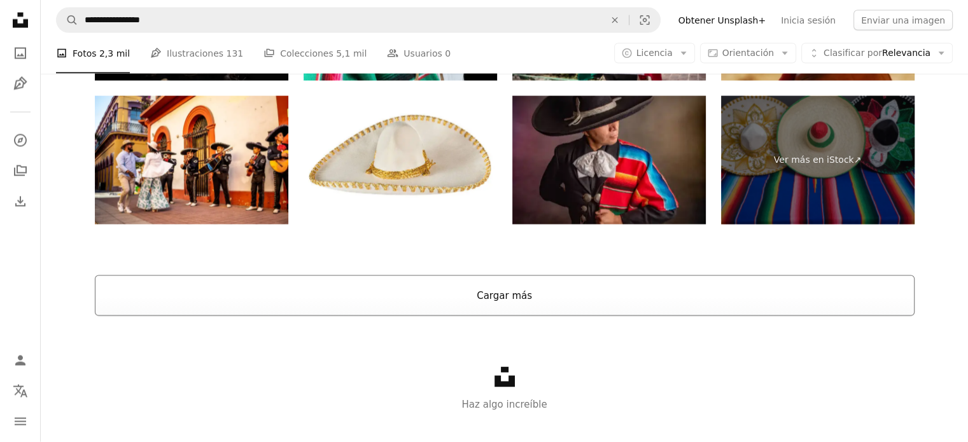
click at [541, 299] on button "Cargar más" at bounding box center [505, 296] width 820 height 41
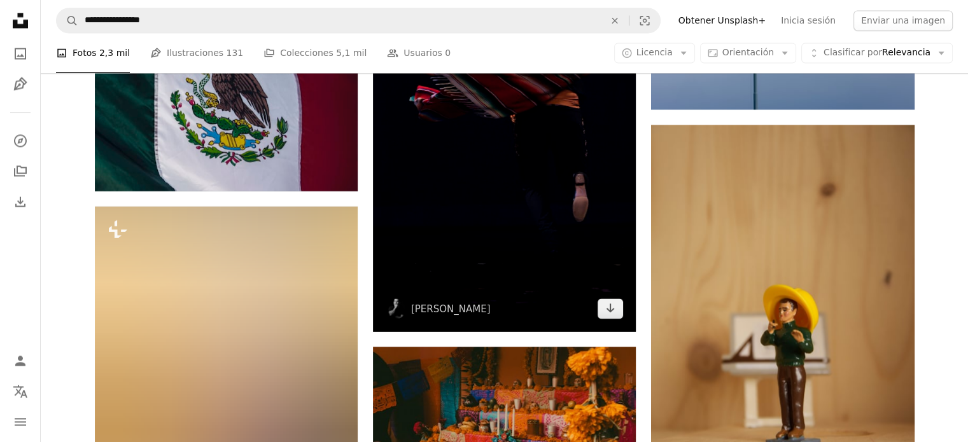
scroll to position [7194, 0]
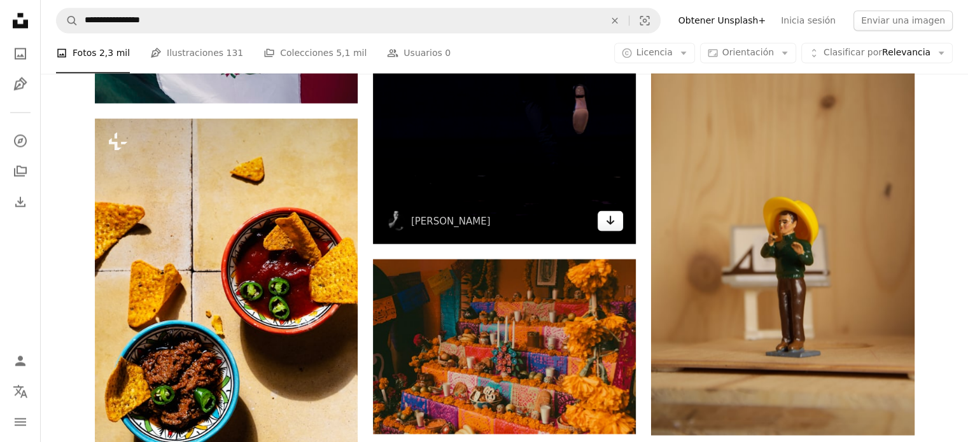
click at [610, 229] on link "Arrow pointing down" at bounding box center [610, 221] width 25 height 20
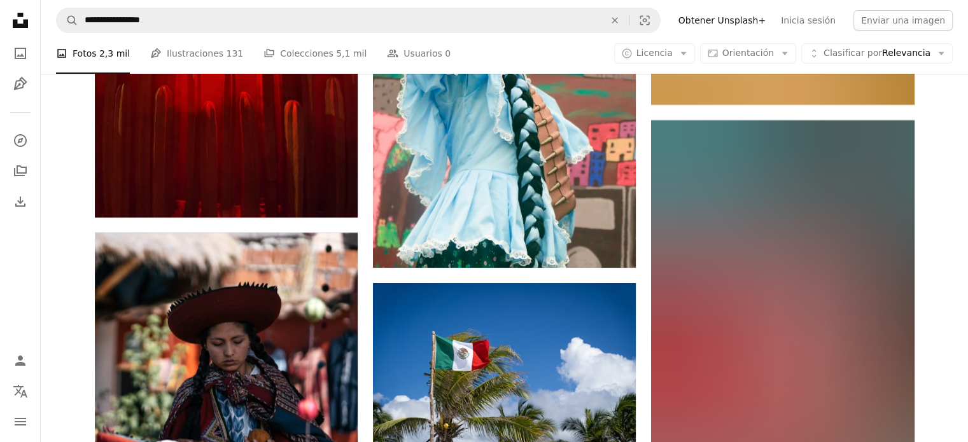
scroll to position [9868, 0]
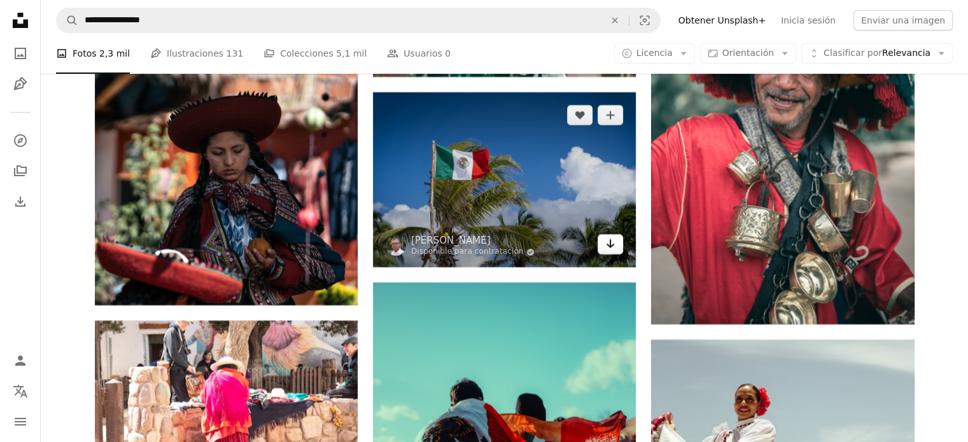
click at [605, 249] on icon "Arrow pointing down" at bounding box center [610, 243] width 10 height 15
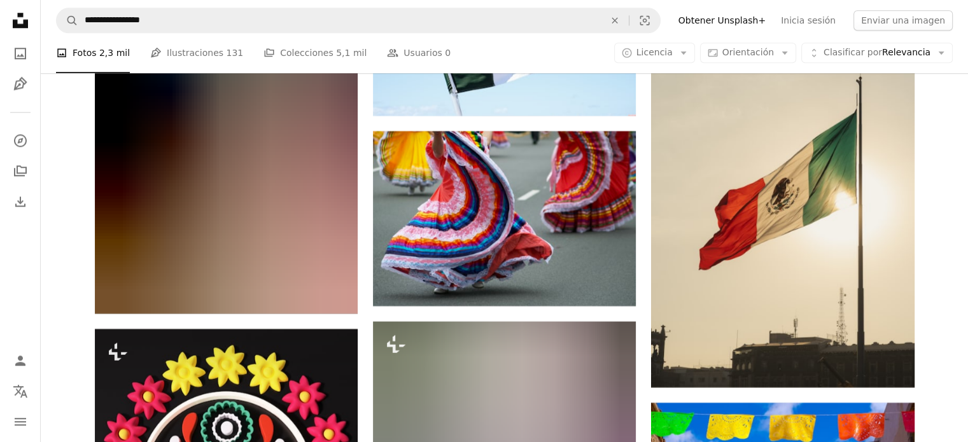
scroll to position [11014, 0]
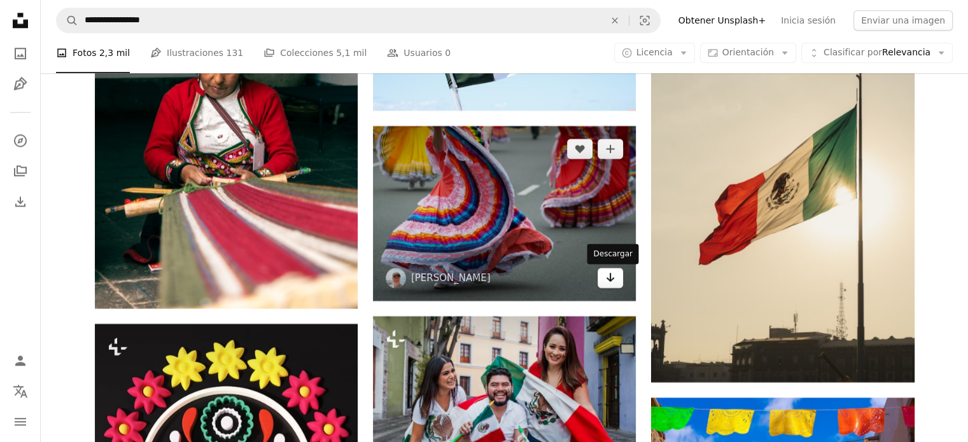
click at [611, 281] on icon "Descargar" at bounding box center [611, 277] width 8 height 9
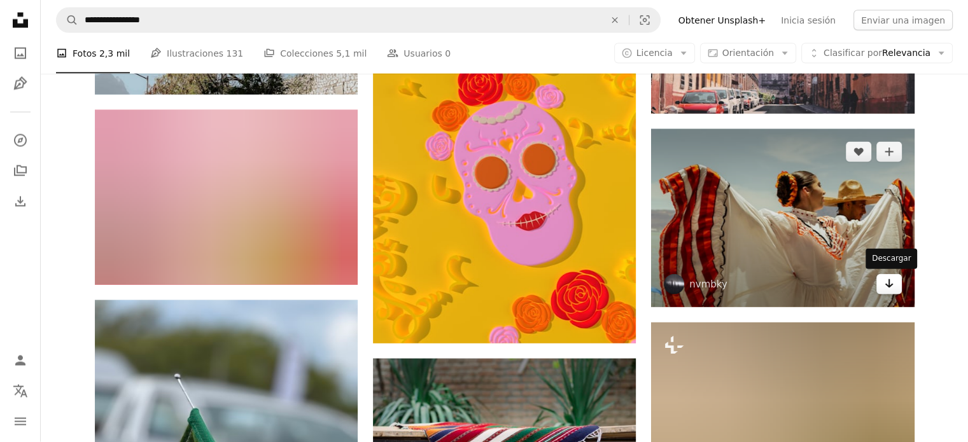
scroll to position [12287, 0]
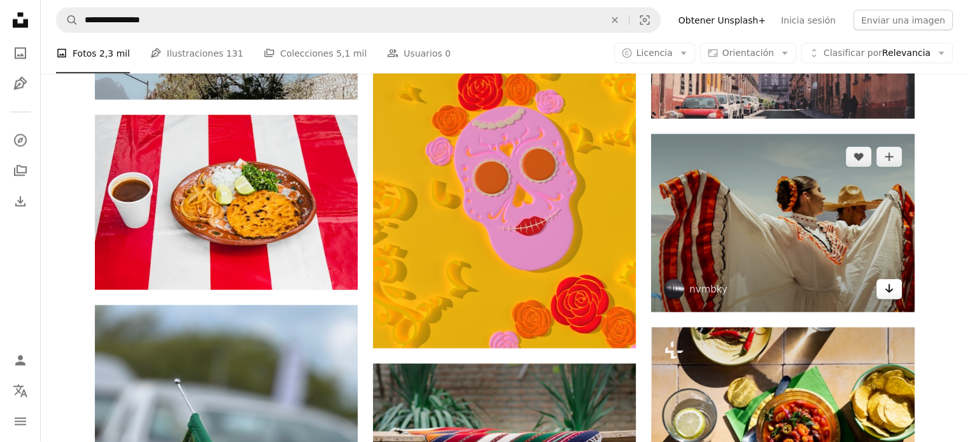
click at [892, 293] on icon "Arrow pointing down" at bounding box center [889, 288] width 10 height 15
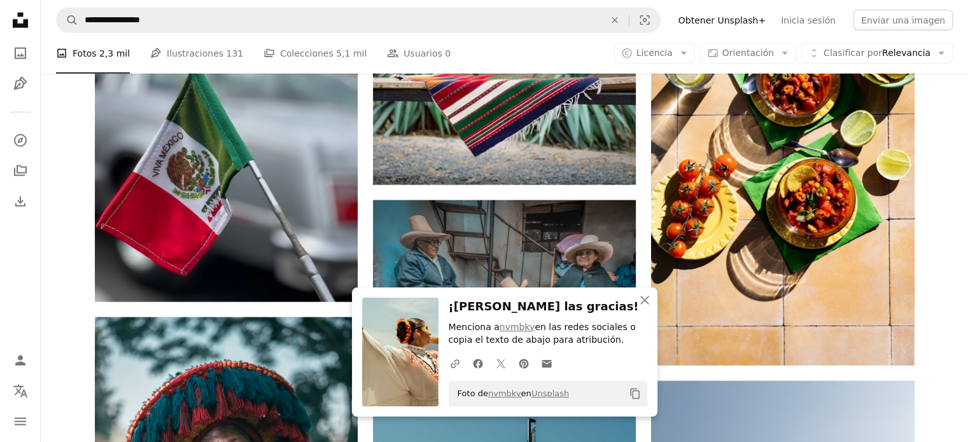
scroll to position [12542, 0]
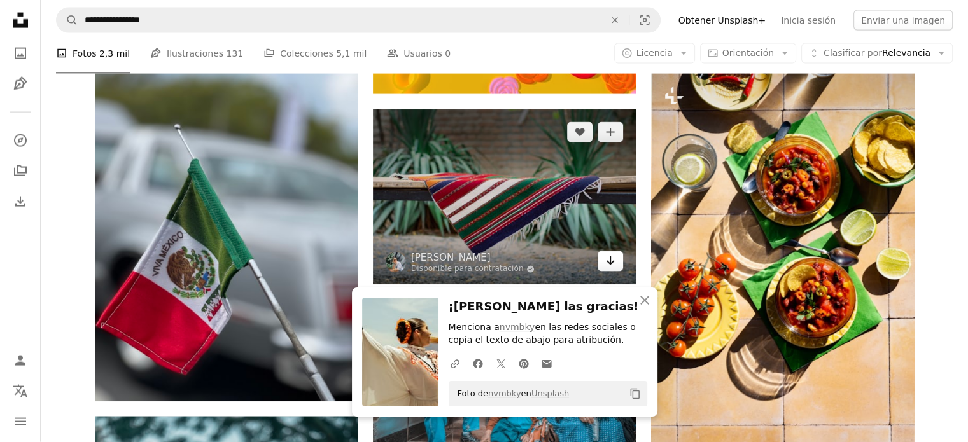
click at [606, 264] on icon "Arrow pointing down" at bounding box center [610, 260] width 10 height 15
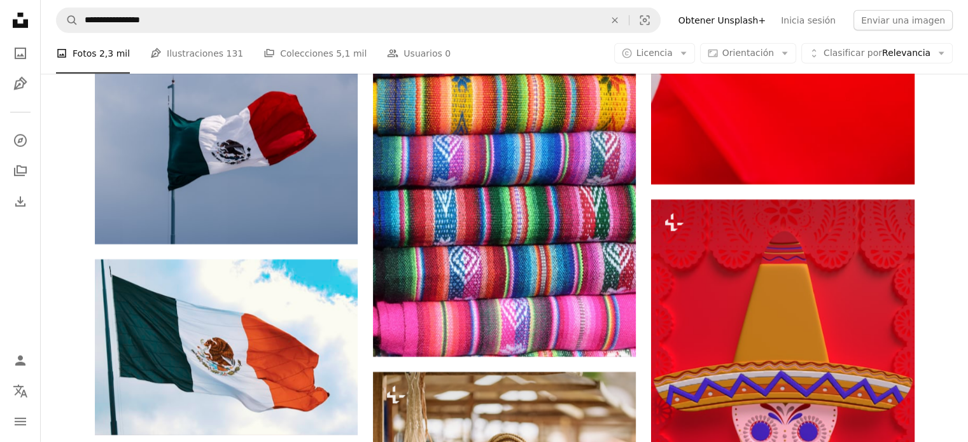
scroll to position [13752, 0]
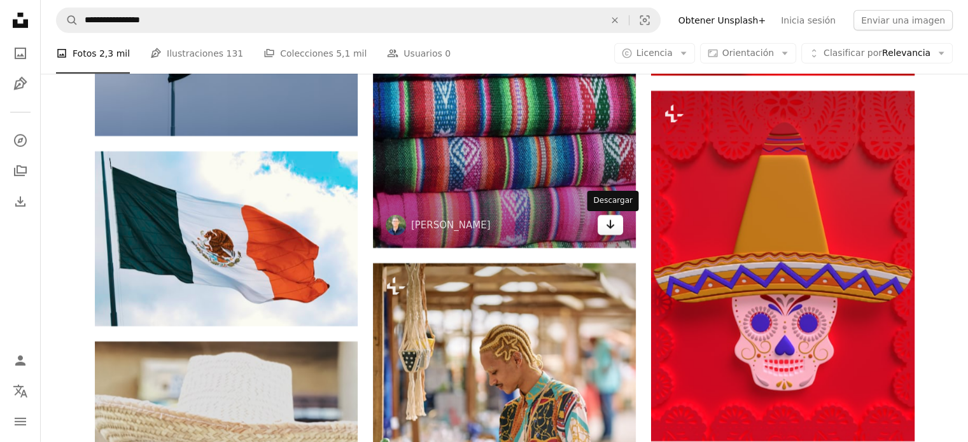
click at [609, 226] on icon "Arrow pointing down" at bounding box center [610, 224] width 10 height 15
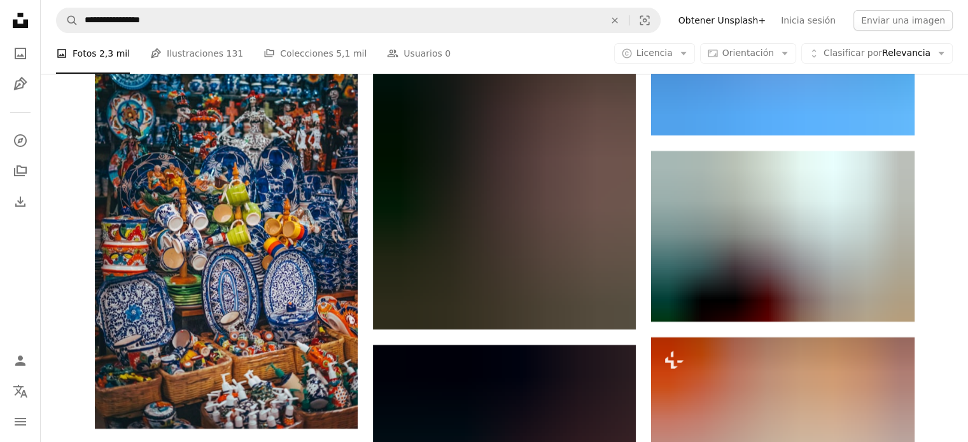
scroll to position [15089, 0]
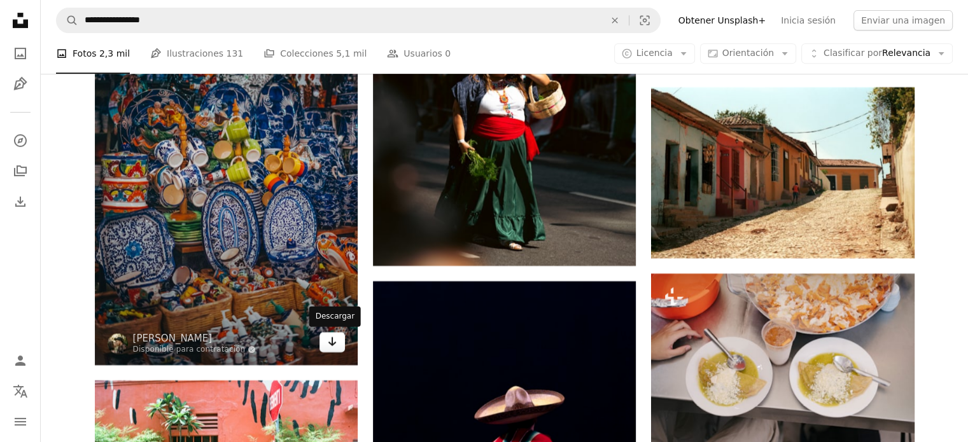
click at [335, 343] on icon "Descargar" at bounding box center [333, 341] width 8 height 9
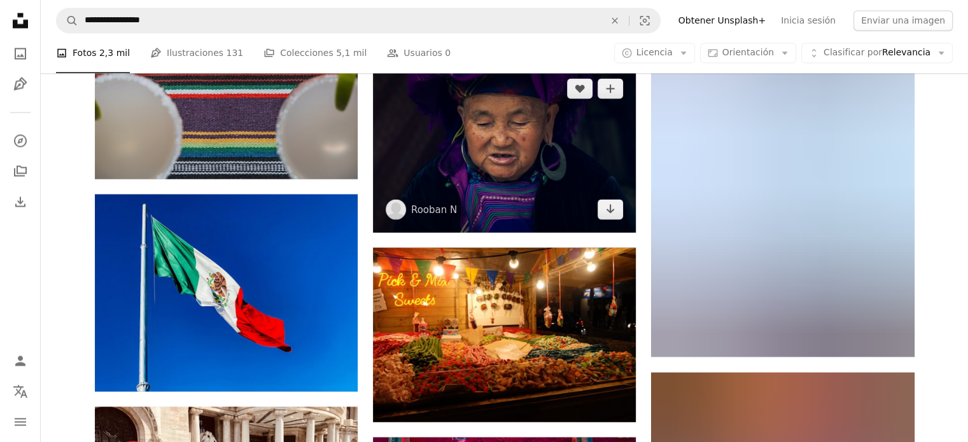
scroll to position [16808, 0]
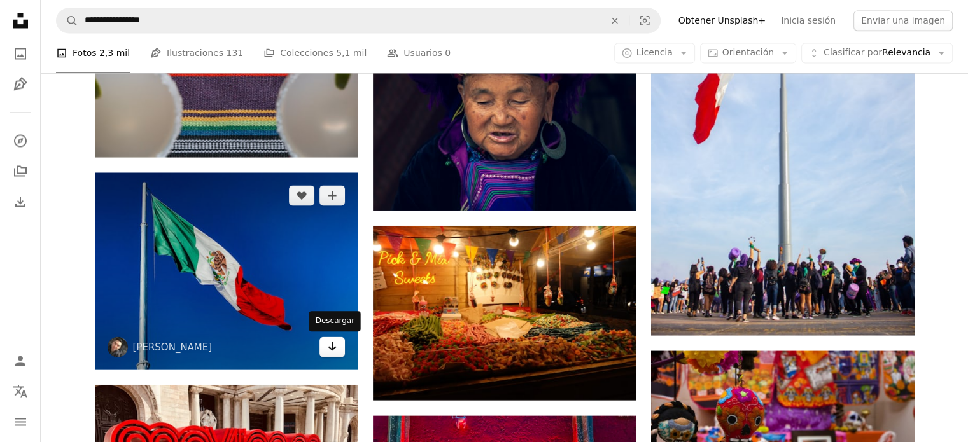
click at [325, 351] on link "Arrow pointing down" at bounding box center [332, 347] width 25 height 20
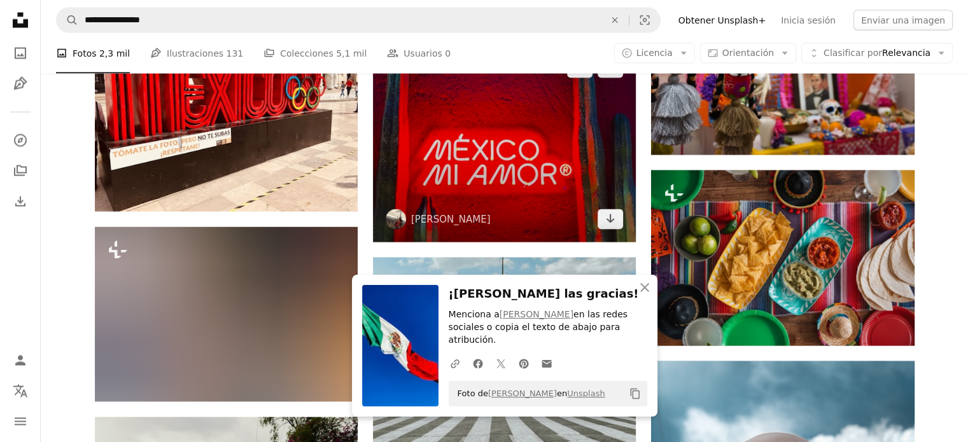
scroll to position [17190, 0]
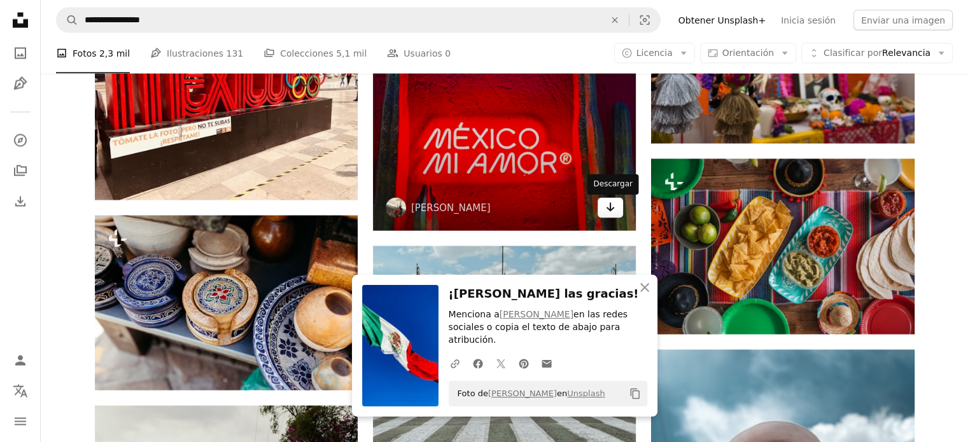
click at [611, 214] on icon "Arrow pointing down" at bounding box center [610, 207] width 10 height 15
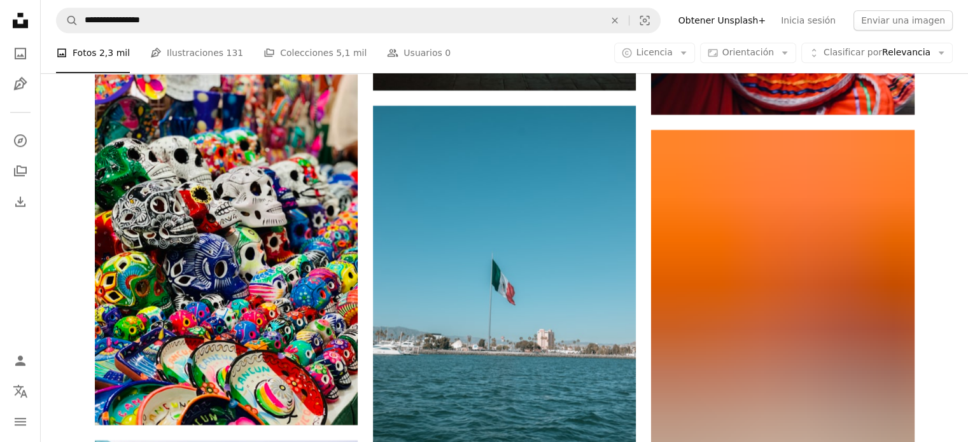
scroll to position [20628, 0]
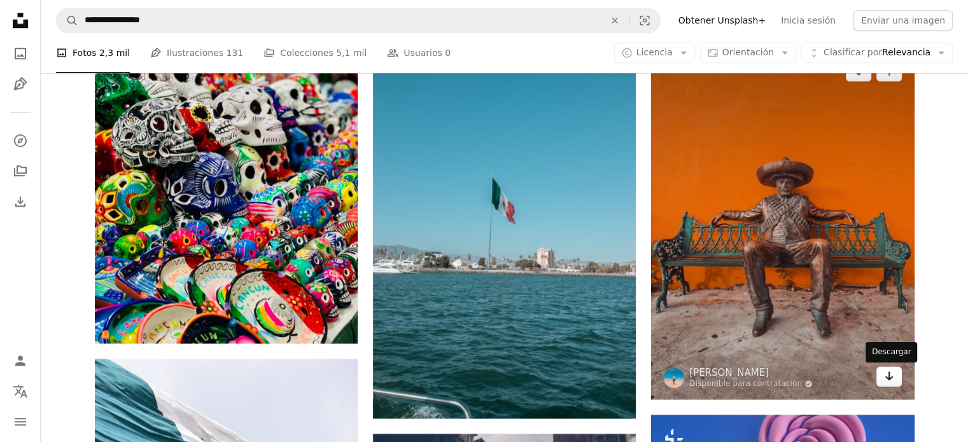
click at [892, 378] on icon "Descargar" at bounding box center [889, 376] width 8 height 9
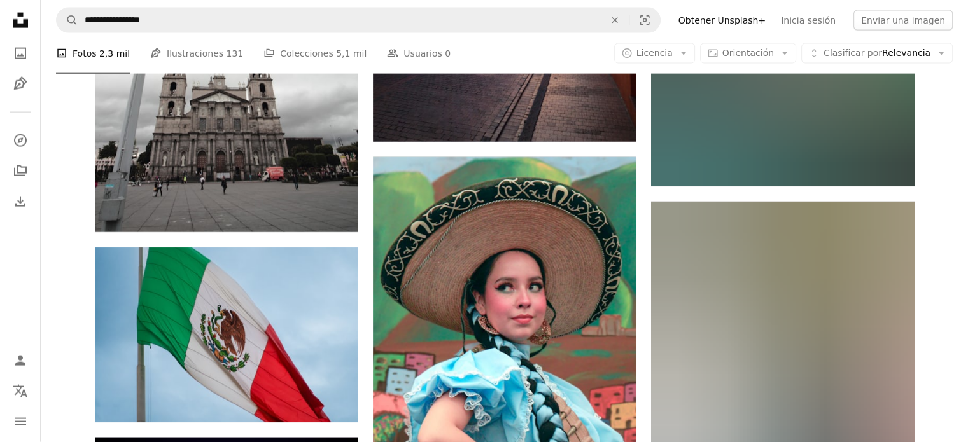
scroll to position [27058, 0]
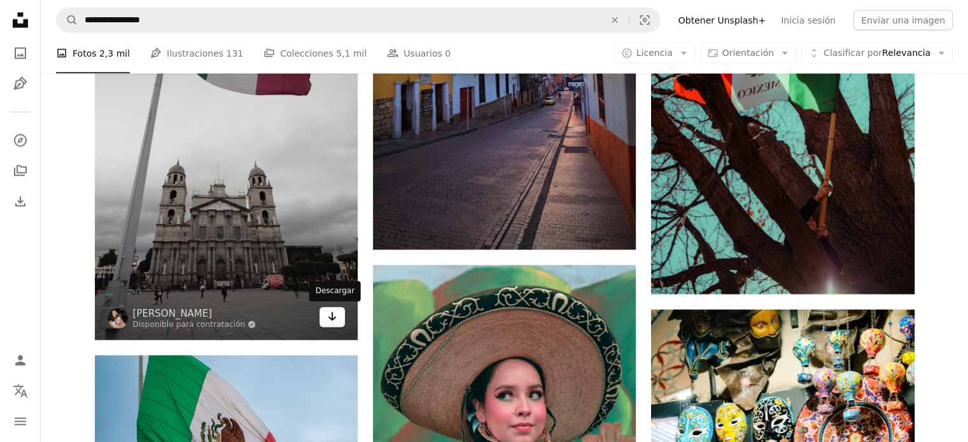
click at [341, 320] on link "Arrow pointing down" at bounding box center [332, 318] width 25 height 20
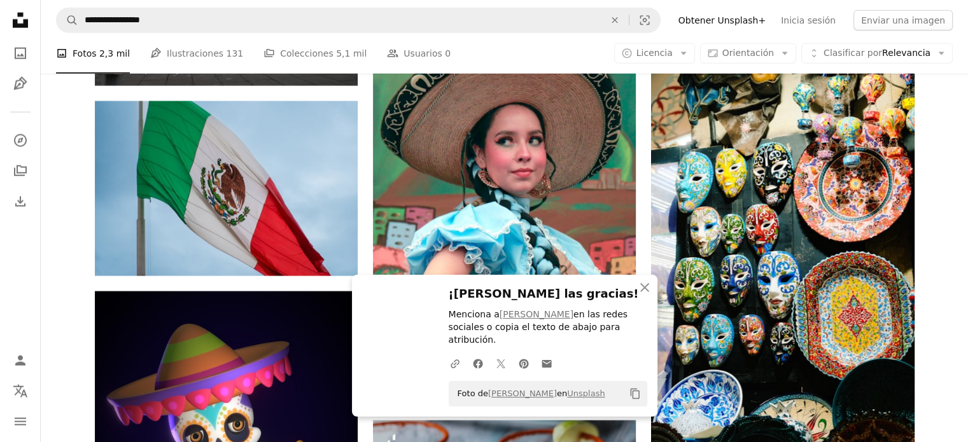
scroll to position [27631, 0]
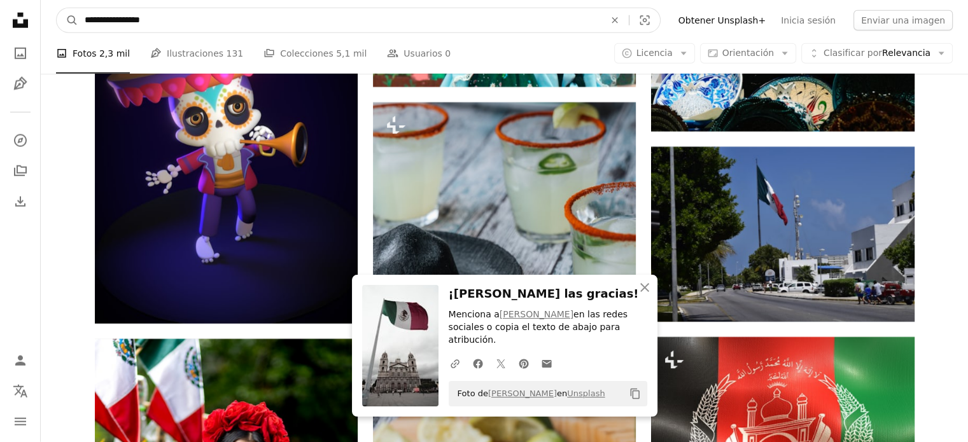
drag, startPoint x: 180, startPoint y: 25, endPoint x: 85, endPoint y: 39, distance: 95.3
click at [85, 39] on nav "**********" at bounding box center [505, 20] width 928 height 41
type input "*********"
click button "A magnifying glass" at bounding box center [68, 20] width 22 height 24
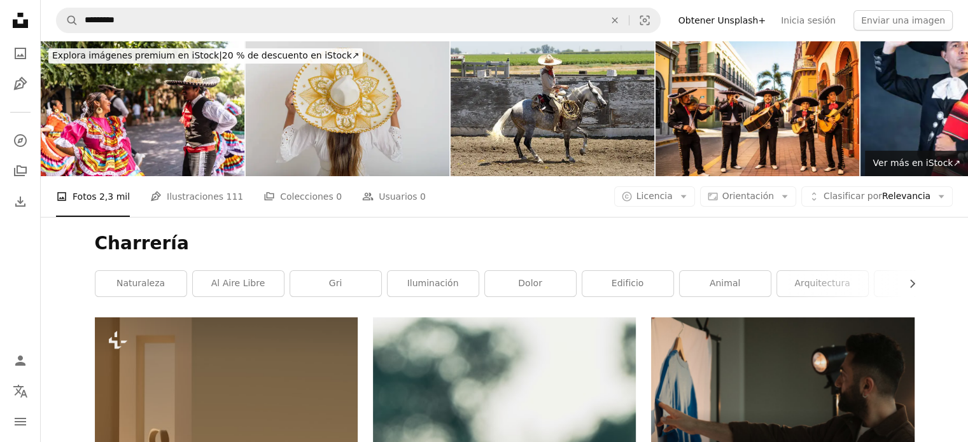
click at [333, 143] on img at bounding box center [348, 109] width 204 height 136
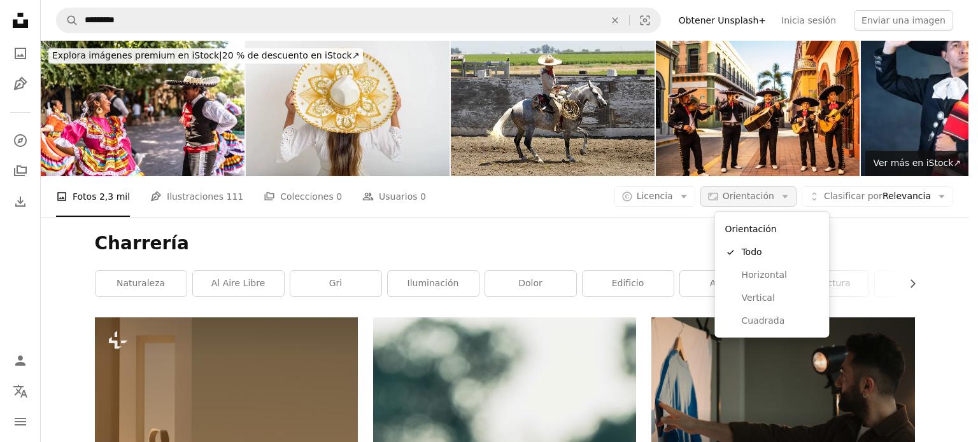
click at [791, 198] on icon "Arrow down" at bounding box center [784, 196] width 11 height 11
click at [786, 290] on link "Vertical" at bounding box center [771, 298] width 104 height 23
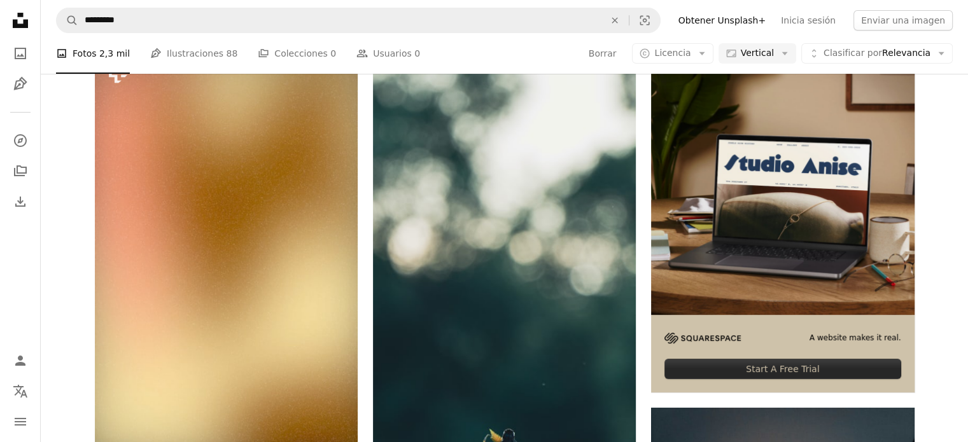
scroll to position [64, 0]
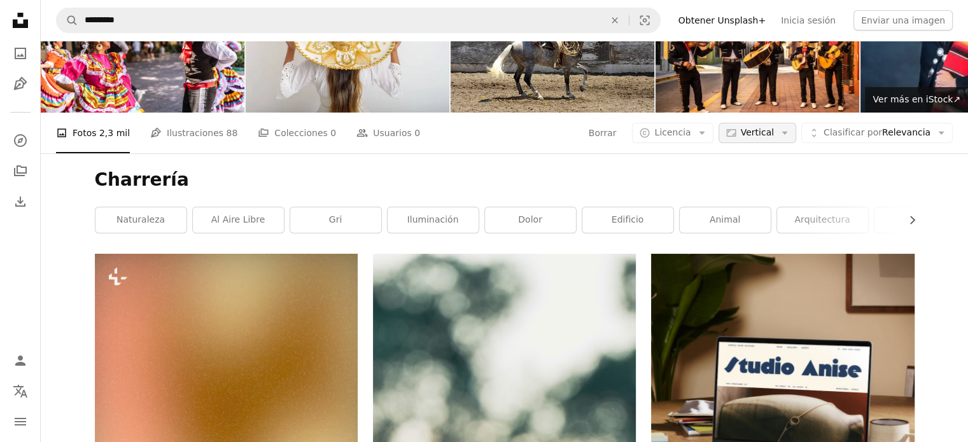
click at [789, 137] on icon "Arrow down" at bounding box center [784, 132] width 11 height 11
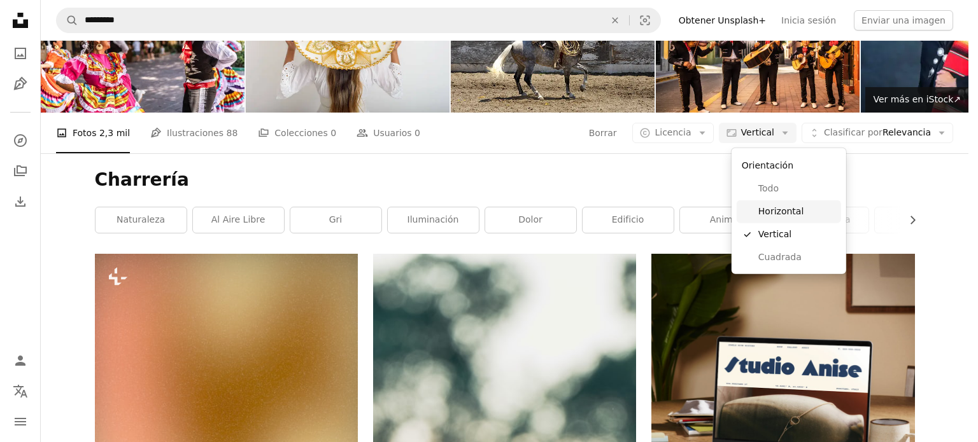
click at [779, 213] on span "Horizontal" at bounding box center [797, 212] width 78 height 13
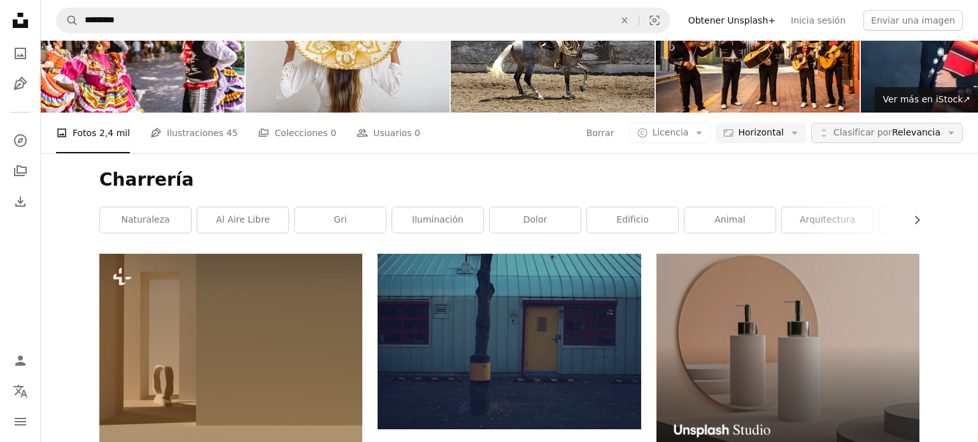
click at [945, 139] on icon "Arrow down" at bounding box center [950, 132] width 11 height 11
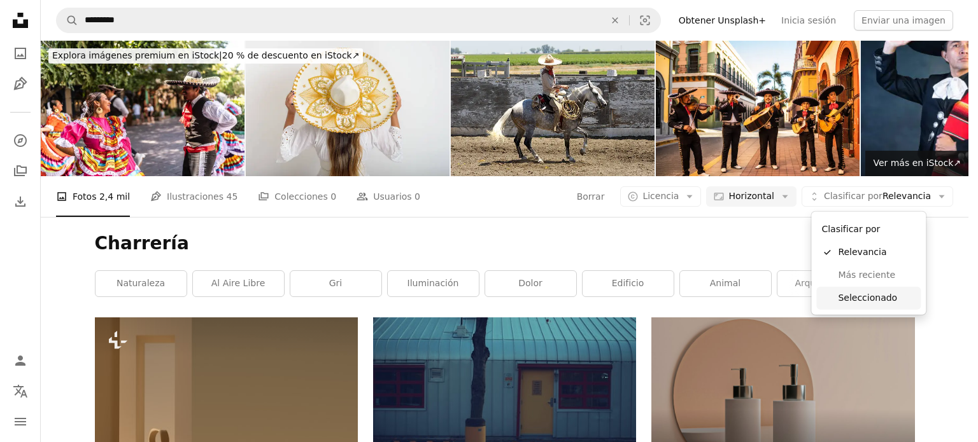
click at [875, 303] on span "Seleccionado" at bounding box center [877, 298] width 78 height 13
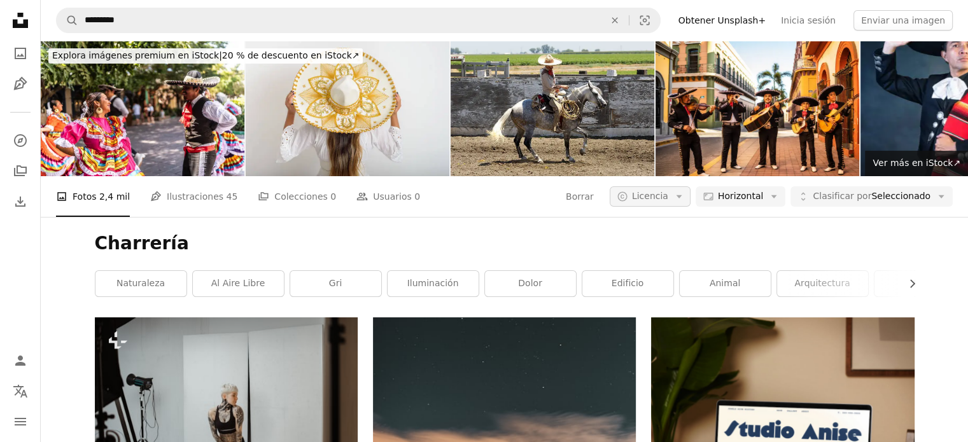
click at [691, 203] on button "A copyright icon © Licencia Arrow down" at bounding box center [650, 197] width 81 height 20
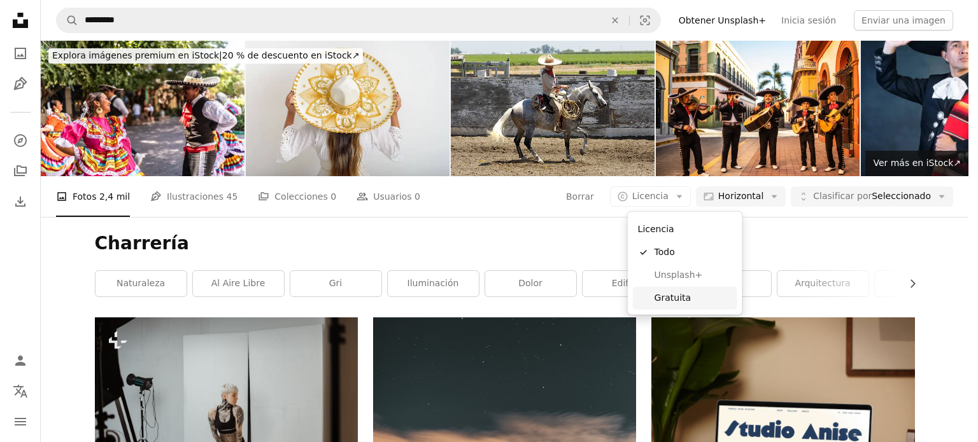
click at [690, 302] on span "Gratuita" at bounding box center [693, 298] width 78 height 13
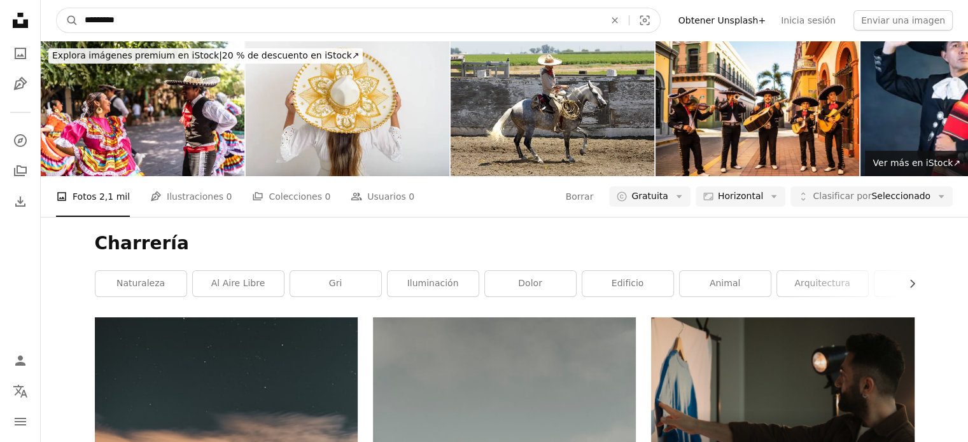
drag, startPoint x: 120, startPoint y: 22, endPoint x: 79, endPoint y: 27, distance: 41.8
click at [79, 27] on input "*********" at bounding box center [339, 20] width 523 height 24
type input "**********"
click button "A magnifying glass" at bounding box center [68, 20] width 22 height 24
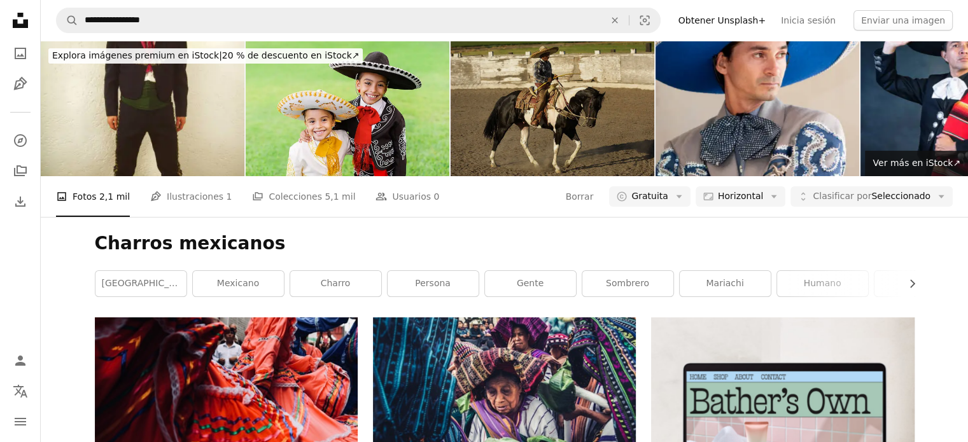
scroll to position [1846, 0]
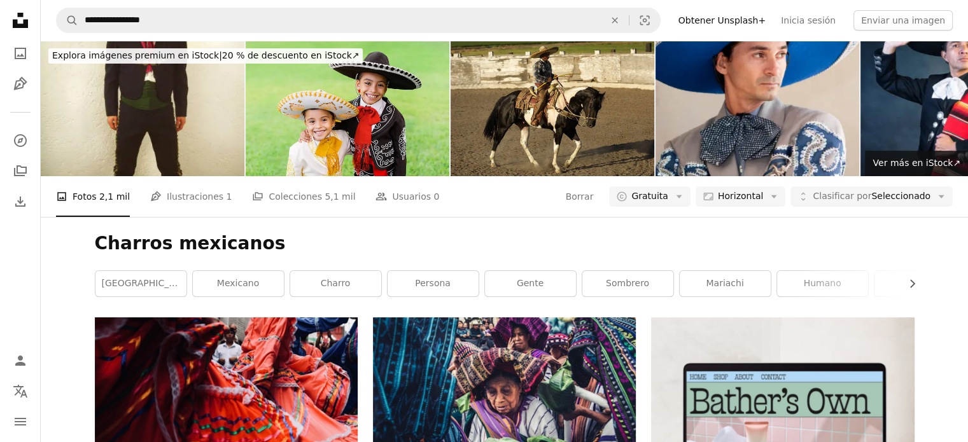
scroll to position [13179, 0]
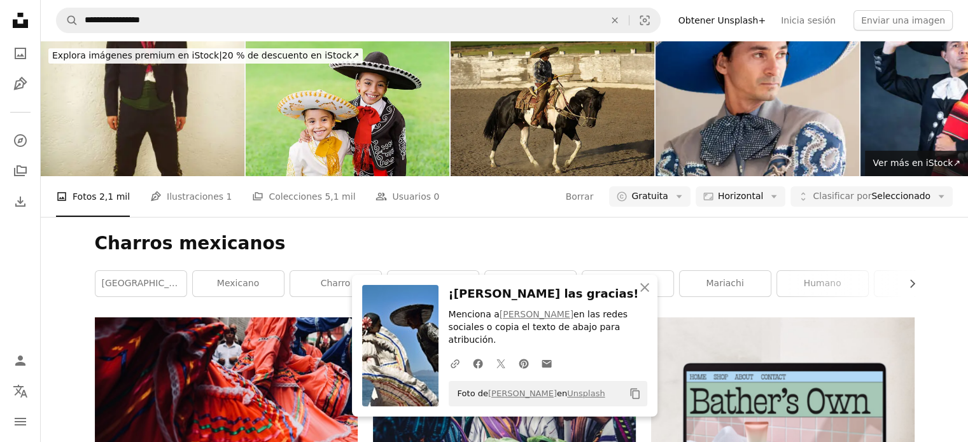
scroll to position [16553, 0]
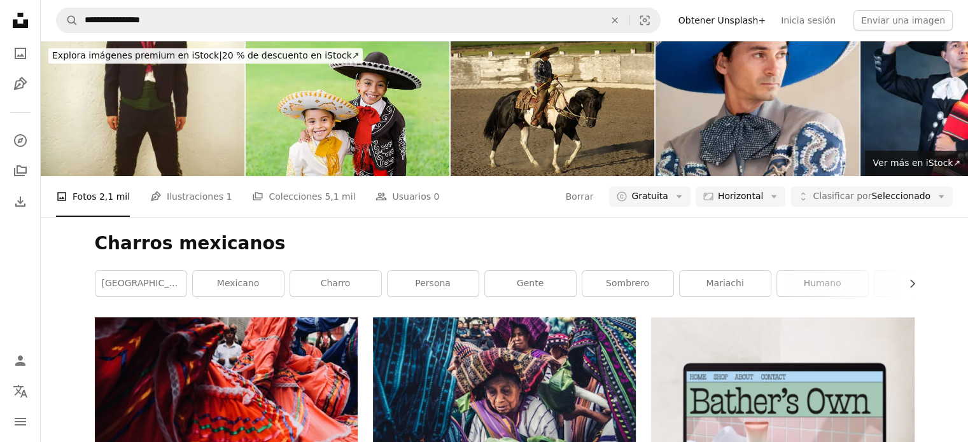
scroll to position [16871, 0]
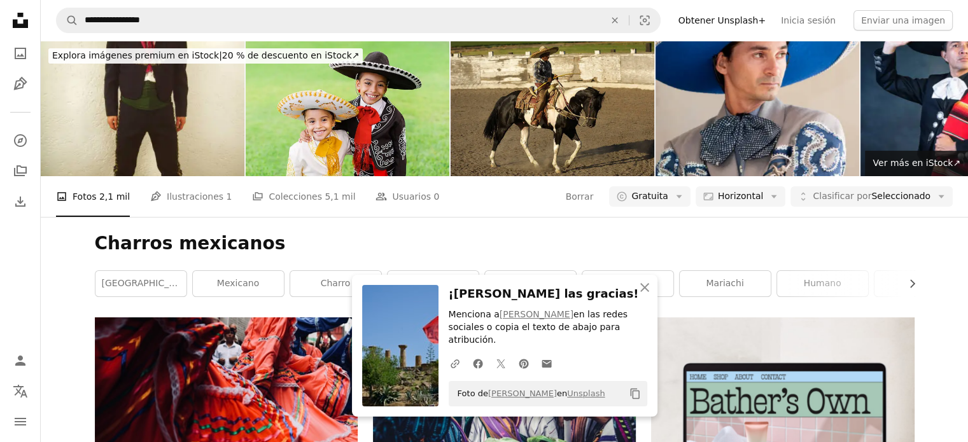
scroll to position [22156, 0]
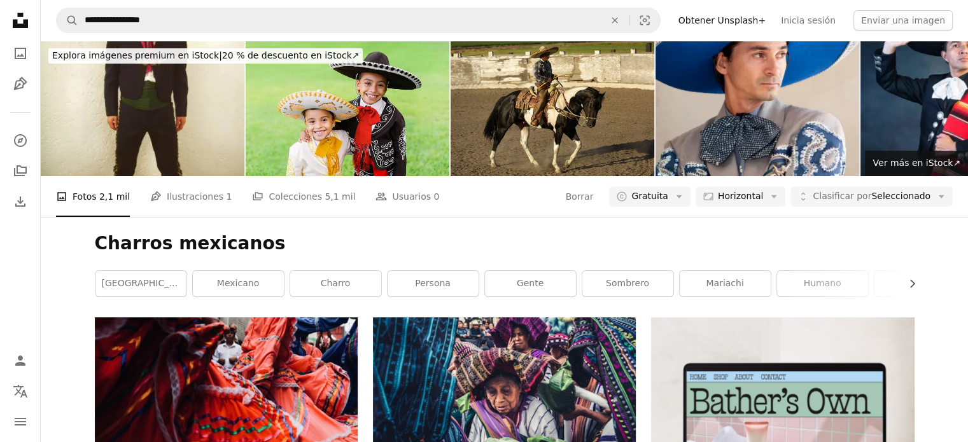
scroll to position [27249, 0]
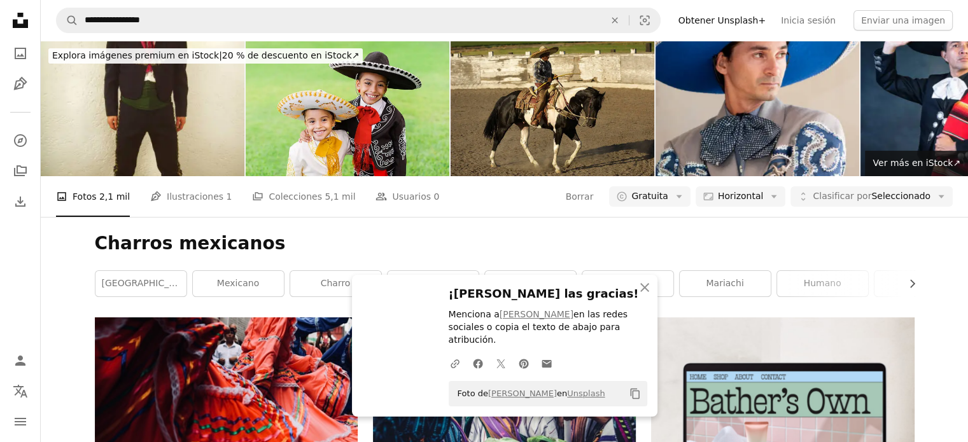
scroll to position [35716, 0]
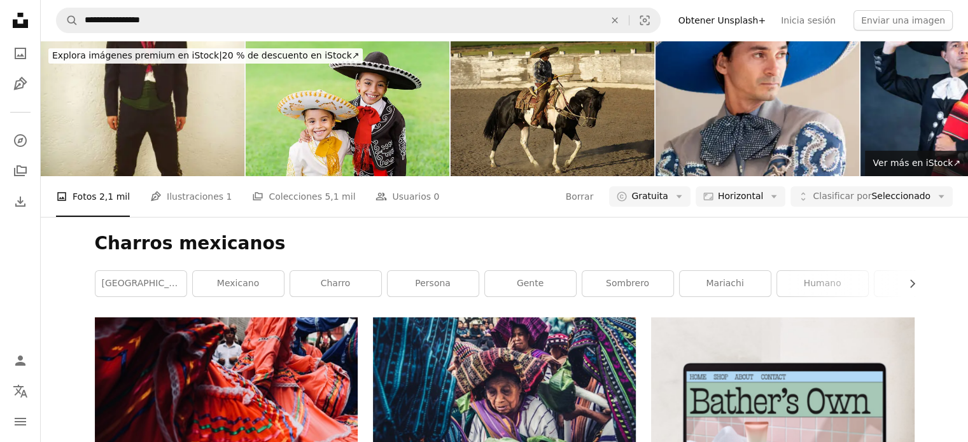
scroll to position [37244, 0]
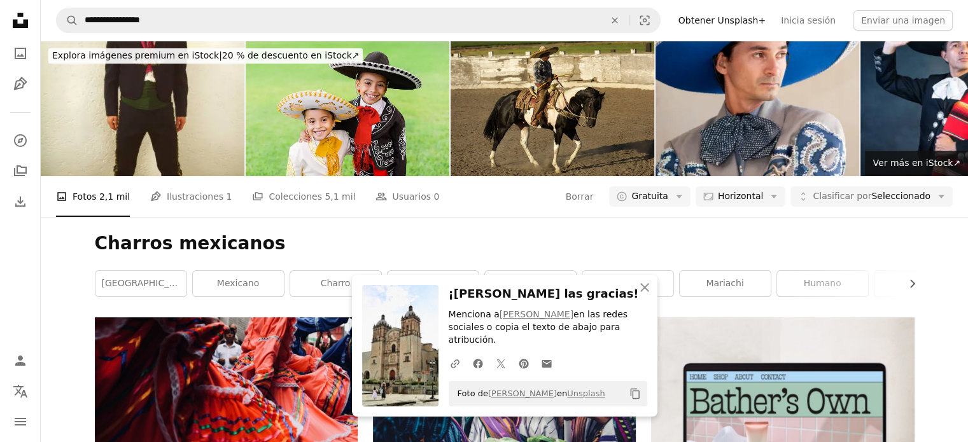
scroll to position [37499, 0]
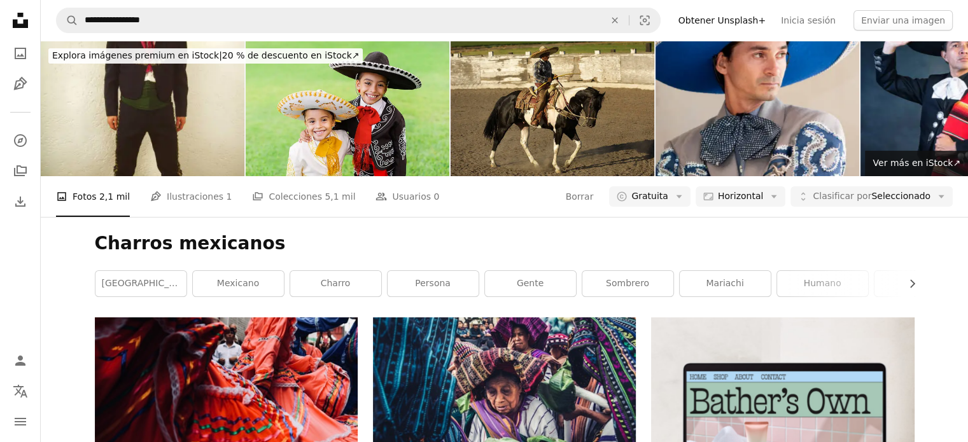
scroll to position [38199, 0]
